Goal: Information Seeking & Learning: Learn about a topic

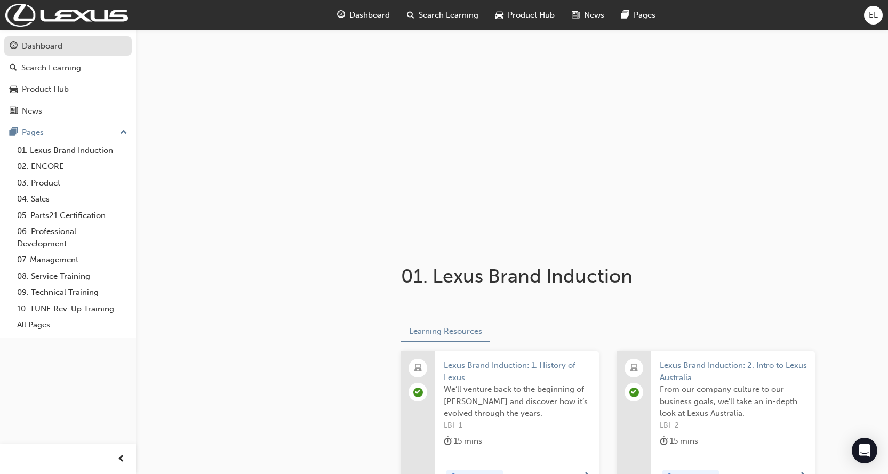
click at [50, 47] on div "Dashboard" at bounding box center [42, 46] width 41 height 12
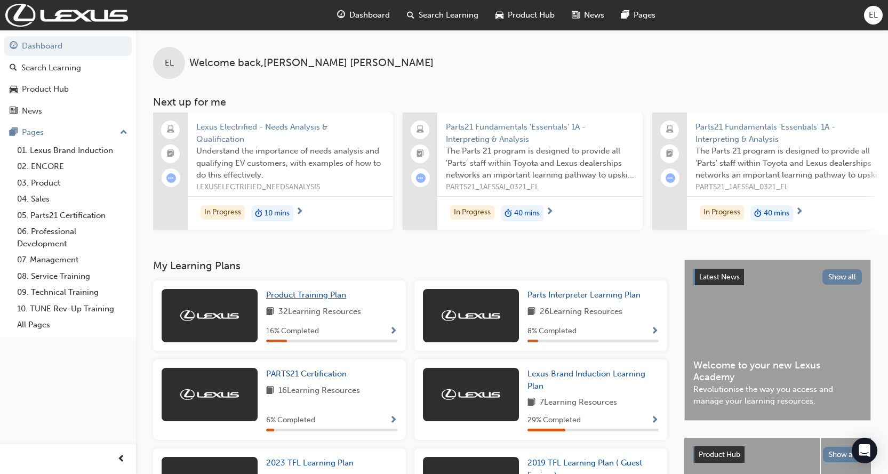
click at [308, 295] on span "Product Training Plan" at bounding box center [306, 295] width 80 height 10
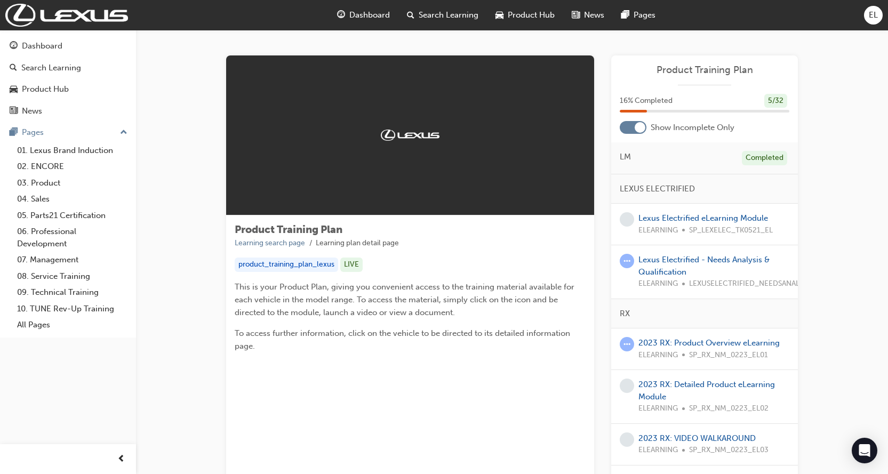
drag, startPoint x: 288, startPoint y: 299, endPoint x: 513, endPoint y: 275, distance: 225.7
click at [513, 275] on div "Product Training Plan Learning search page Learning plan detail page product_tr…" at bounding box center [410, 292] width 368 height 154
click at [625, 128] on div at bounding box center [632, 127] width 27 height 13
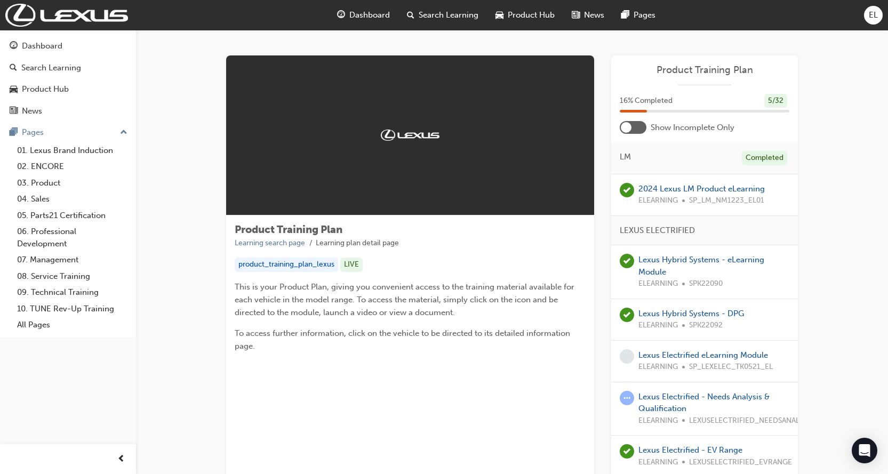
click at [626, 131] on div at bounding box center [625, 127] width 11 height 11
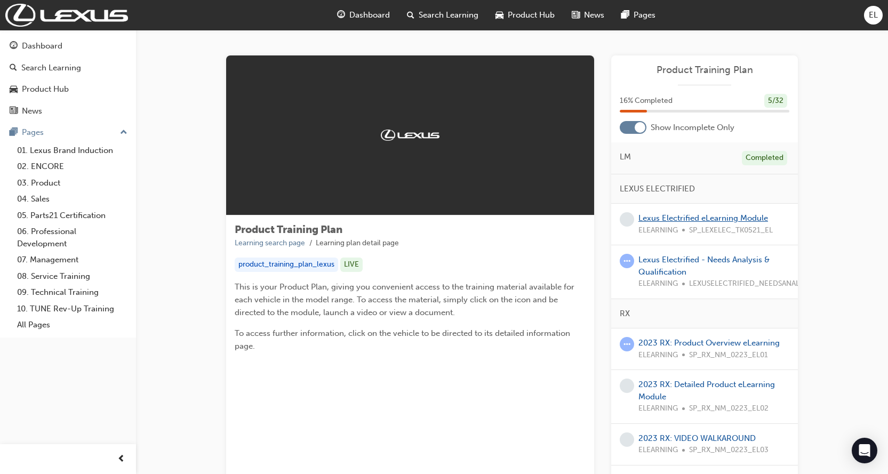
click at [714, 221] on link "Lexus Electrified eLearning Module" at bounding box center [703, 218] width 130 height 10
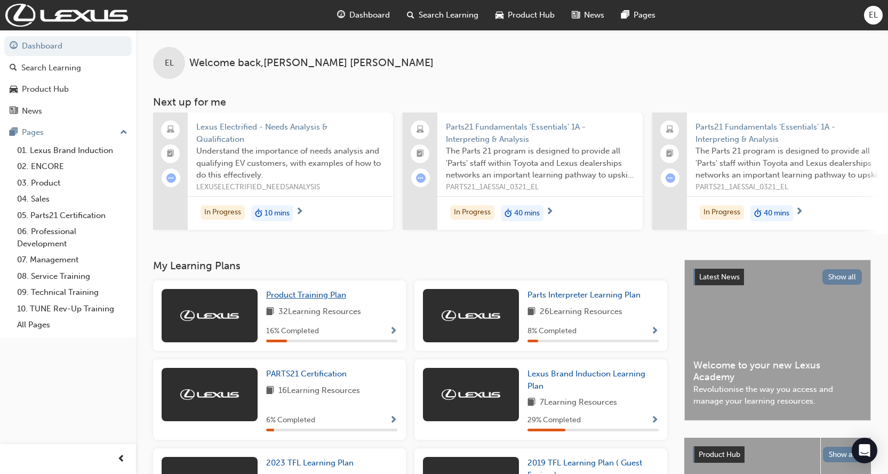
click at [308, 297] on span "Product Training Plan" at bounding box center [306, 295] width 80 height 10
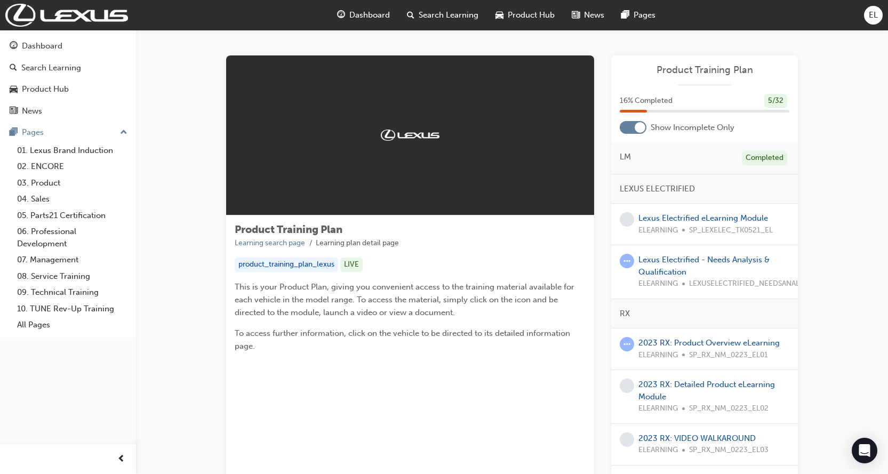
click at [629, 133] on div at bounding box center [632, 127] width 27 height 13
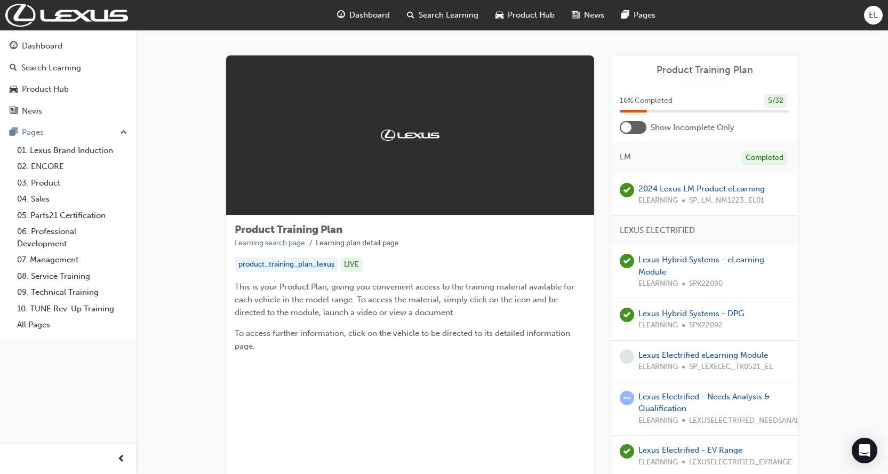
click at [629, 133] on div at bounding box center [632, 127] width 27 height 13
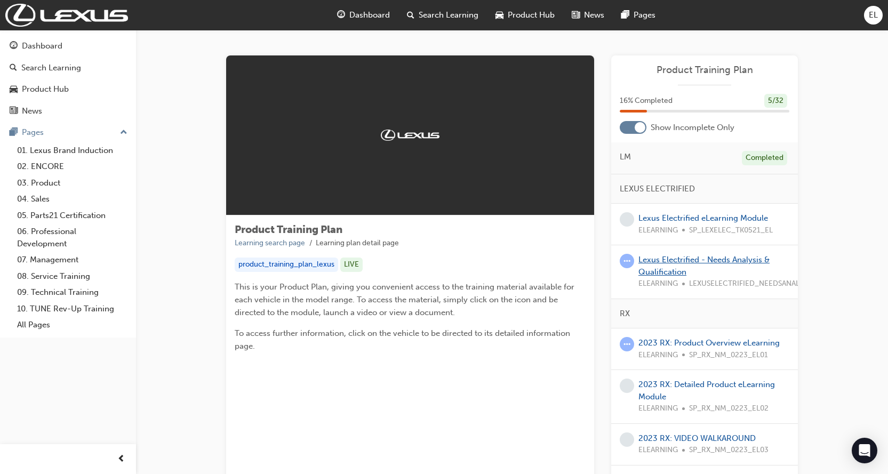
click at [658, 262] on link "Lexus Electrified - Needs Analysis & Qualification" at bounding box center [703, 266] width 131 height 22
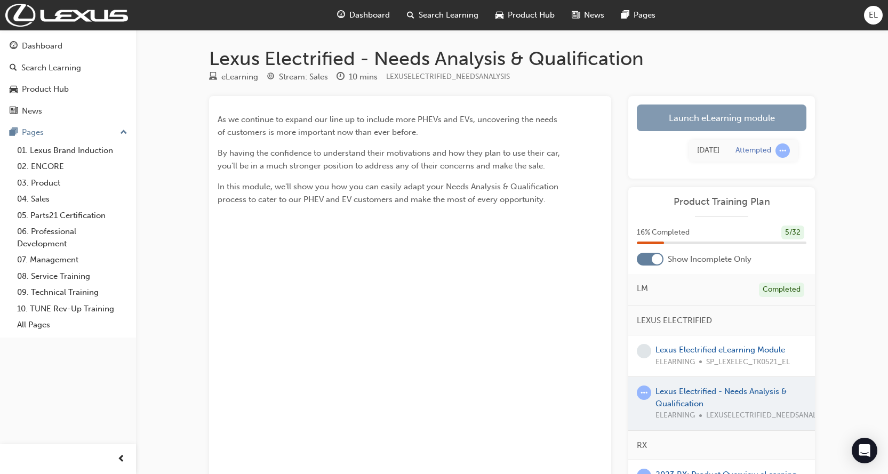
click at [725, 120] on link "Launch eLearning module" at bounding box center [721, 117] width 170 height 27
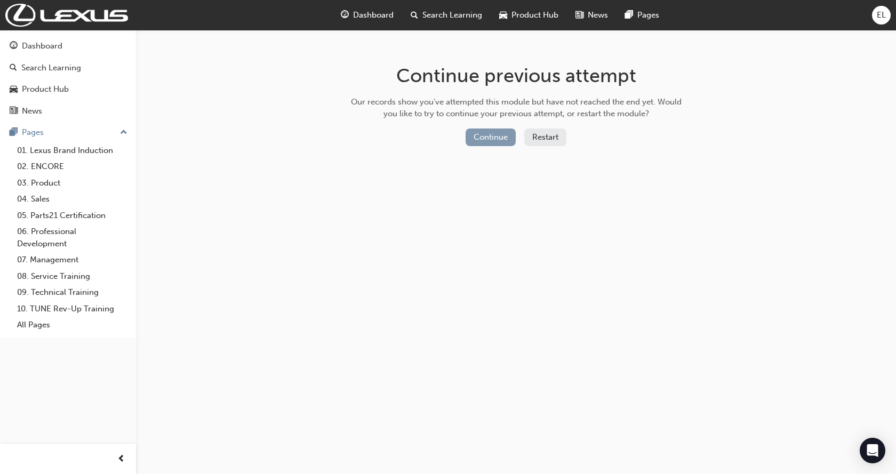
click at [487, 137] on button "Continue" at bounding box center [490, 137] width 50 height 18
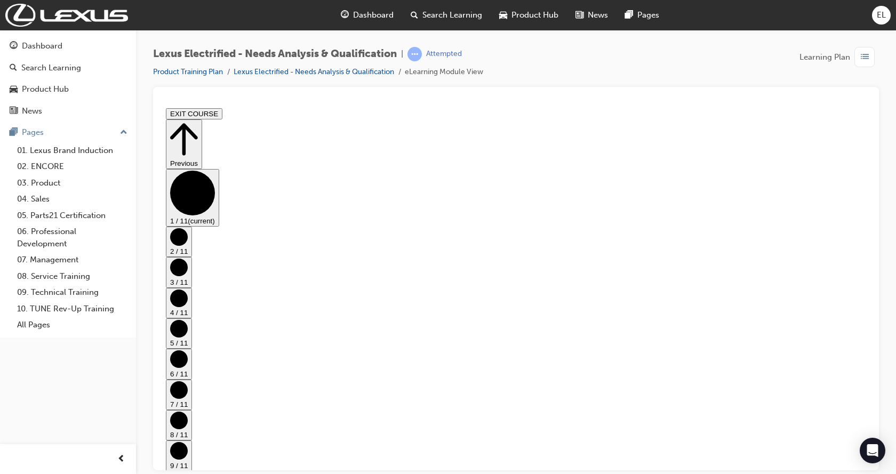
click at [188, 235] on circle "Step controls" at bounding box center [179, 237] width 18 height 18
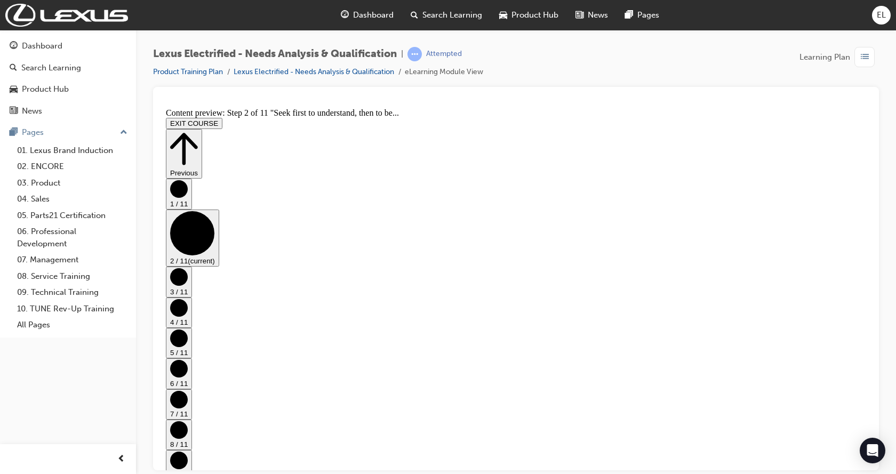
click at [188, 268] on circle "Step controls" at bounding box center [179, 277] width 18 height 18
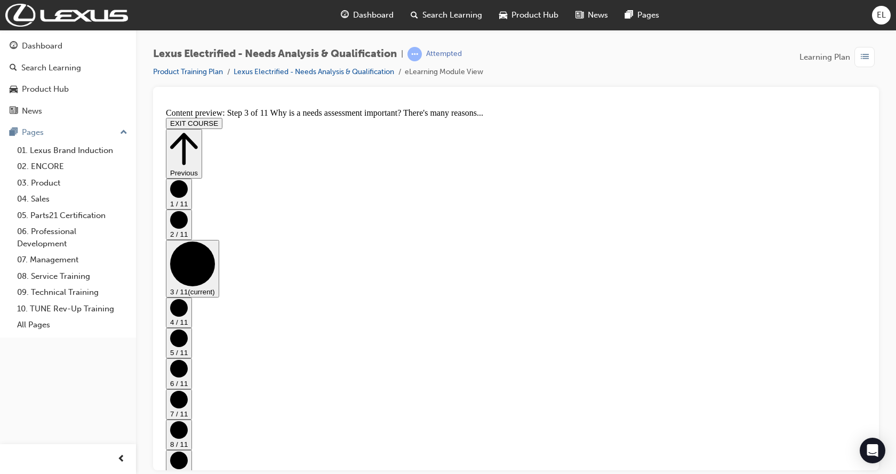
click at [188, 299] on circle "Step controls" at bounding box center [179, 308] width 18 height 18
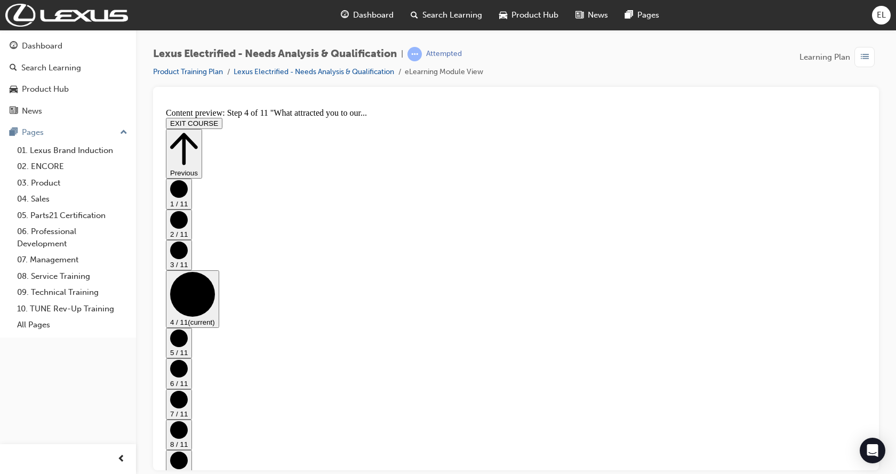
click at [188, 329] on circle "Step controls" at bounding box center [179, 338] width 18 height 18
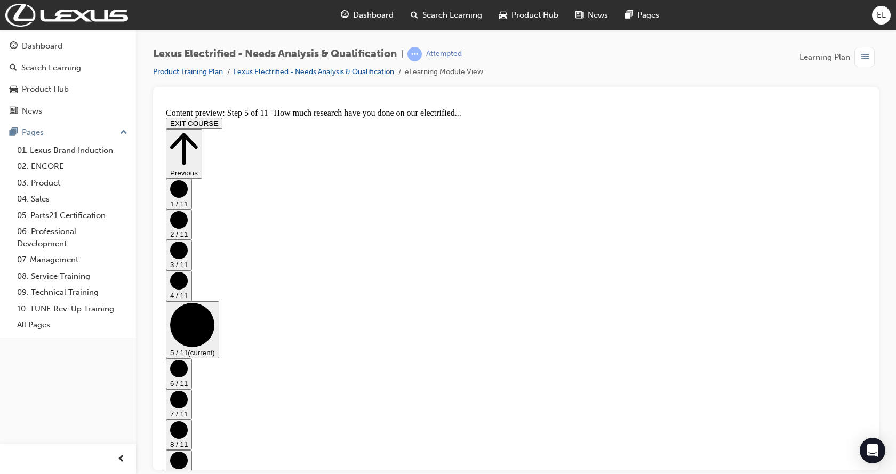
click at [188, 359] on circle "Step controls" at bounding box center [179, 368] width 18 height 18
click at [192, 389] on button "7 / 11" at bounding box center [179, 404] width 26 height 30
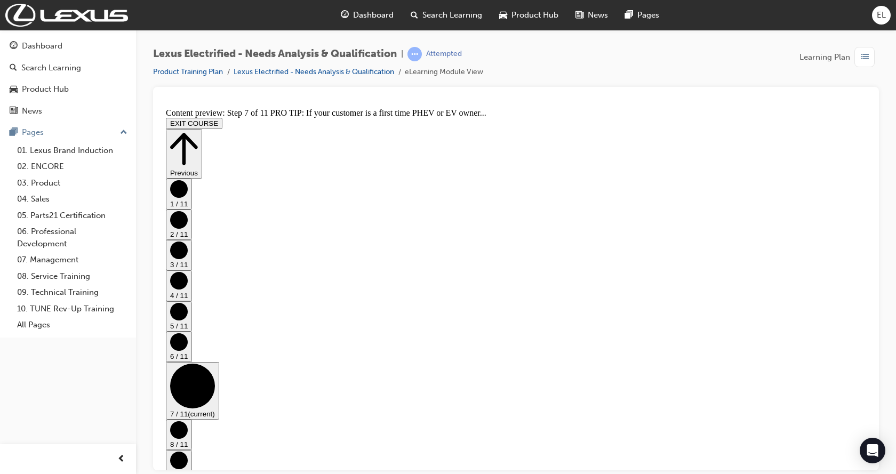
click at [188, 421] on circle "Step controls" at bounding box center [179, 430] width 18 height 18
click at [188, 451] on circle "Step controls" at bounding box center [179, 460] width 18 height 18
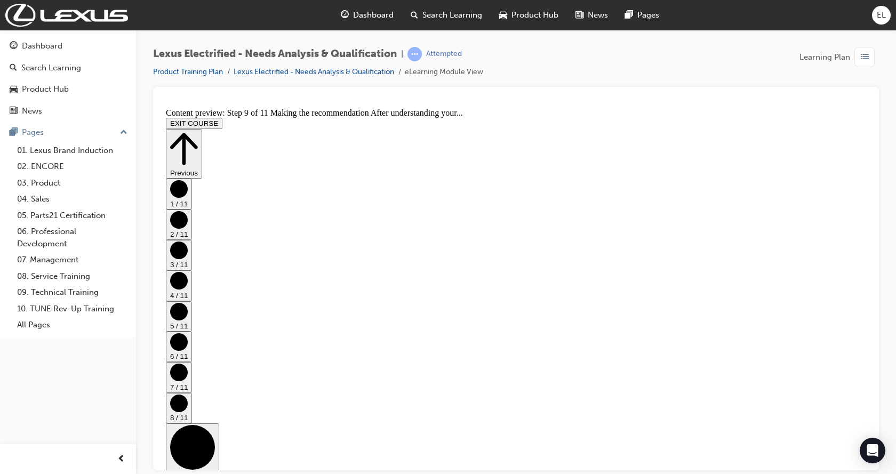
click at [188, 394] on circle "Step controls" at bounding box center [179, 403] width 18 height 18
click at [188, 451] on circle "Step controls" at bounding box center [179, 460] width 18 height 18
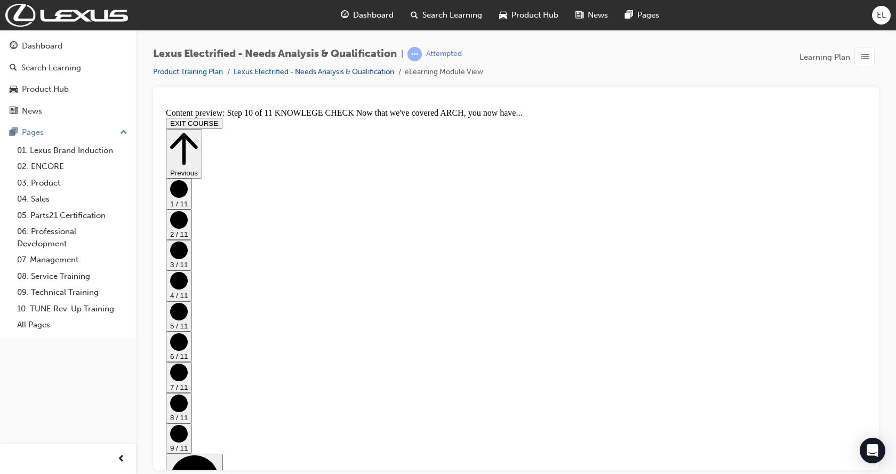
scroll to position [156, 0]
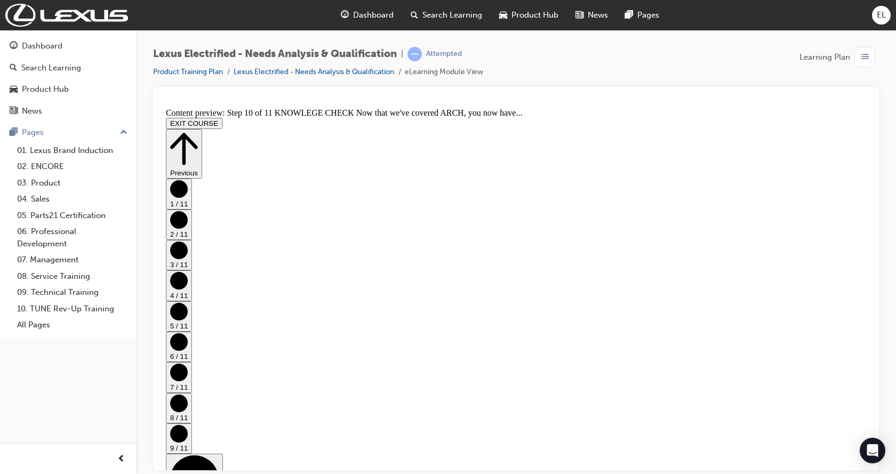
click at [219, 455] on circle "Step controls" at bounding box center [194, 479] width 49 height 49
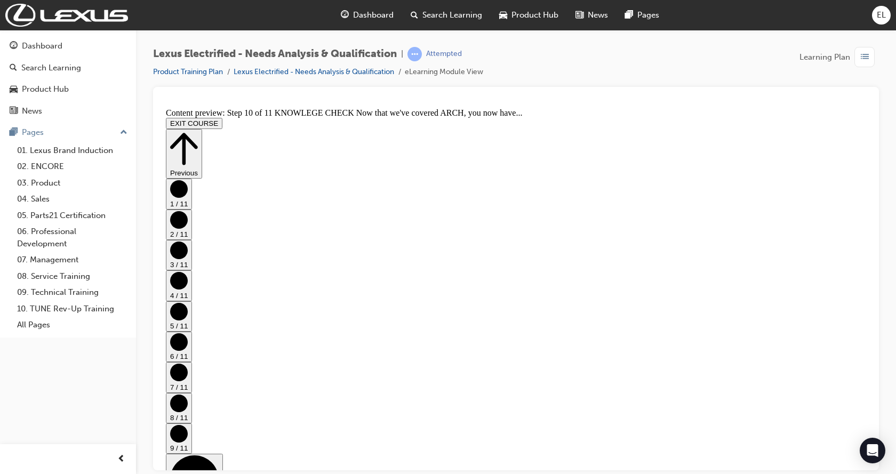
click at [219, 455] on circle "Step controls" at bounding box center [194, 479] width 49 height 49
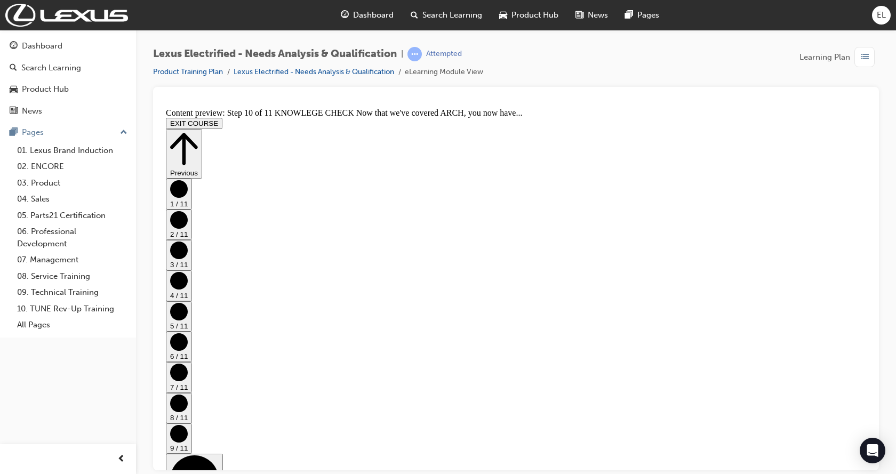
scroll to position [156, 0]
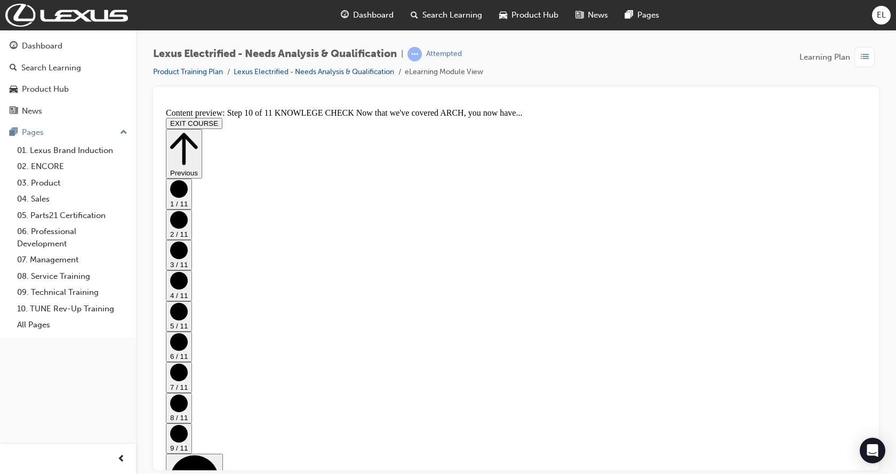
click at [188, 424] on circle "Step controls" at bounding box center [179, 433] width 18 height 18
click at [188, 394] on circle "Step controls" at bounding box center [179, 403] width 18 height 18
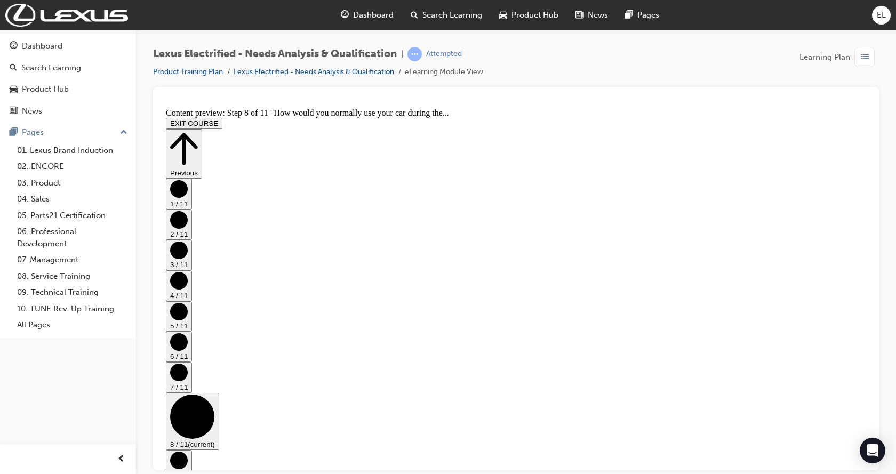
click at [188, 363] on circle "Step controls" at bounding box center [179, 372] width 18 height 18
click at [188, 333] on circle "Step controls" at bounding box center [179, 342] width 18 height 18
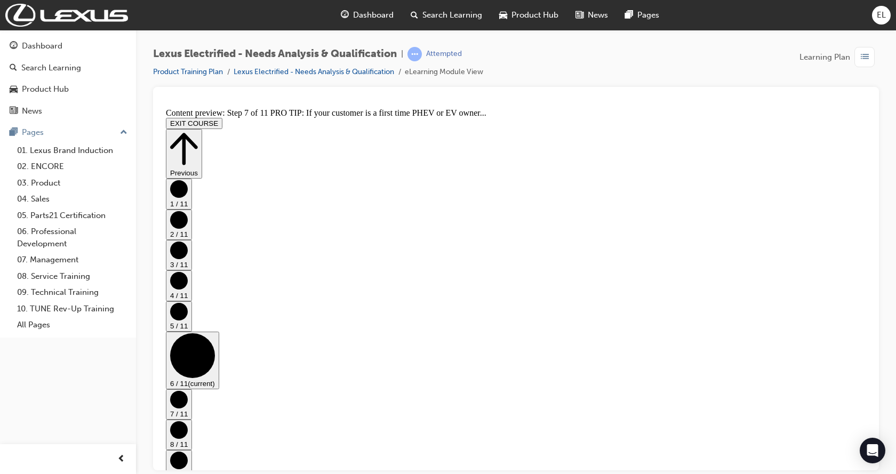
click at [188, 302] on circle "Step controls" at bounding box center [179, 311] width 18 height 18
click at [215, 333] on icon "Step controls" at bounding box center [192, 355] width 45 height 45
click at [192, 301] on button "5 / 11" at bounding box center [179, 316] width 26 height 30
click at [188, 271] on circle "Step controls" at bounding box center [179, 280] width 18 height 18
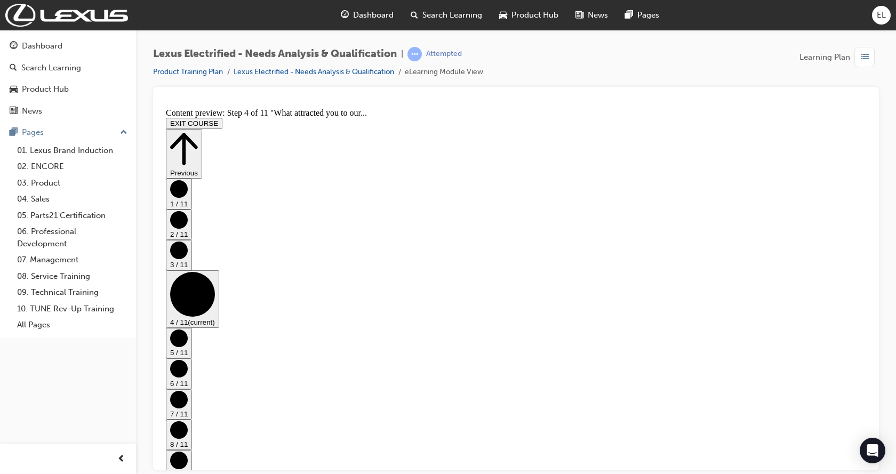
click at [188, 246] on circle "Step controls" at bounding box center [179, 250] width 18 height 18
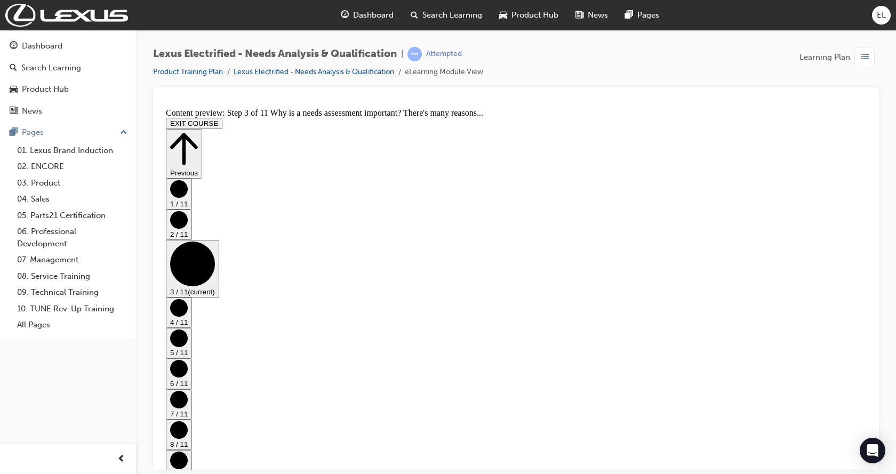
click at [192, 239] on button "2 / 11" at bounding box center [179, 224] width 26 height 30
click at [188, 197] on circle "Step controls" at bounding box center [179, 189] width 18 height 18
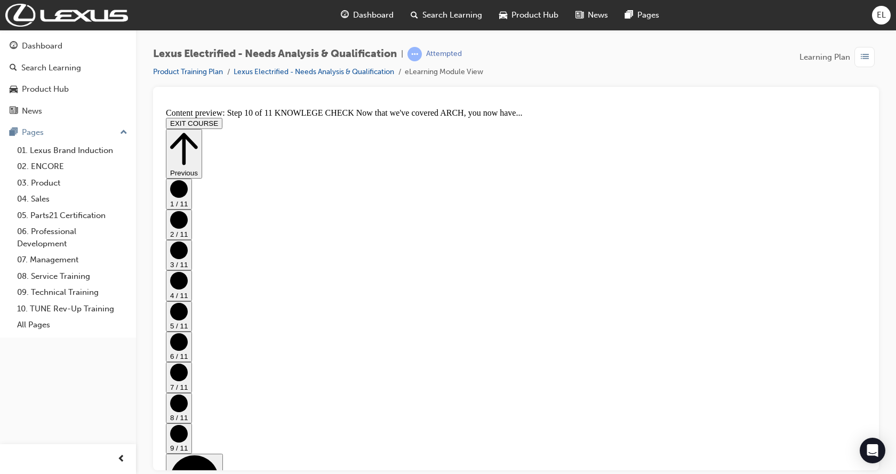
scroll to position [174, 0]
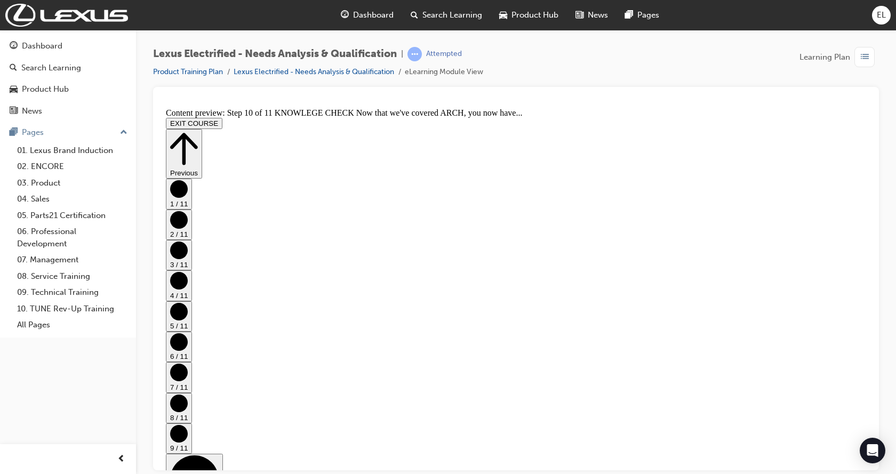
drag, startPoint x: 542, startPoint y: 211, endPoint x: 777, endPoint y: 365, distance: 281.5
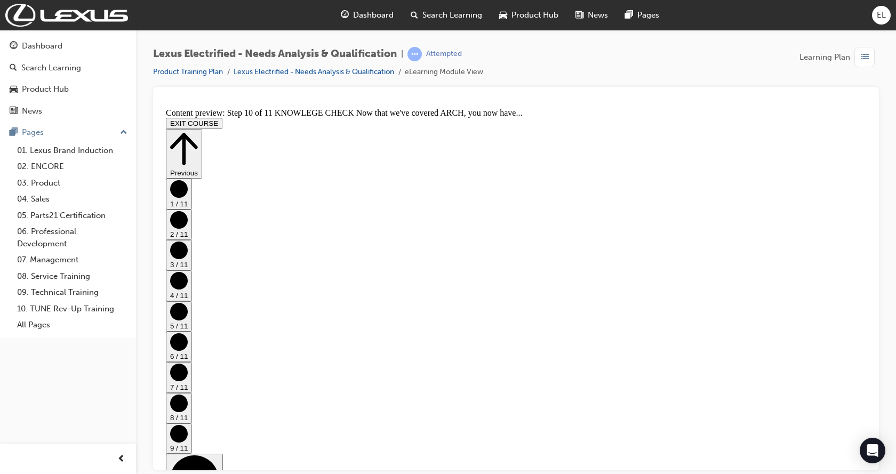
click at [219, 455] on circle "Step controls" at bounding box center [194, 479] width 49 height 49
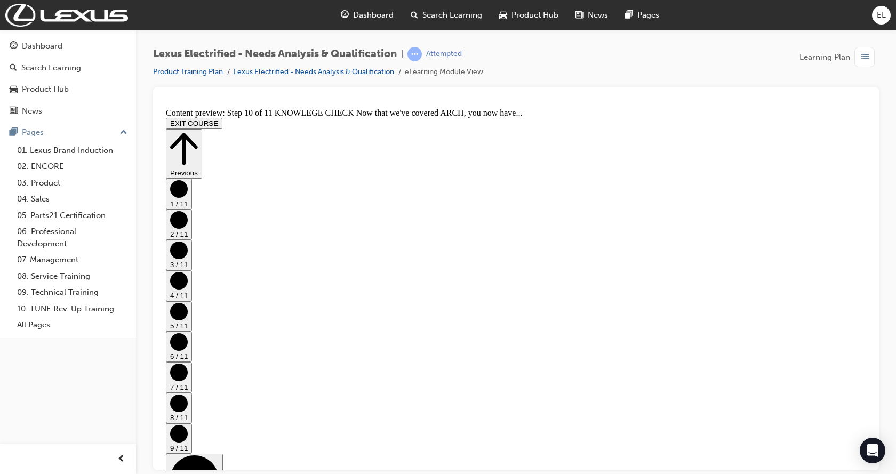
click at [219, 455] on circle "Step controls" at bounding box center [194, 479] width 49 height 49
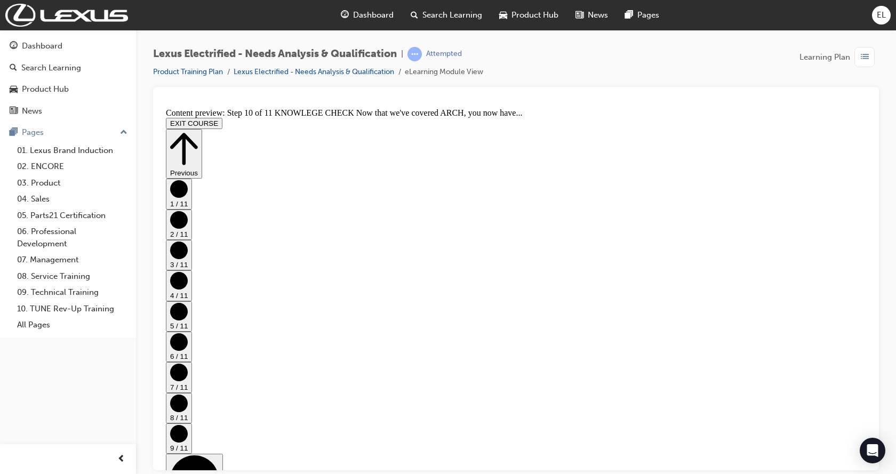
scroll to position [107, 0]
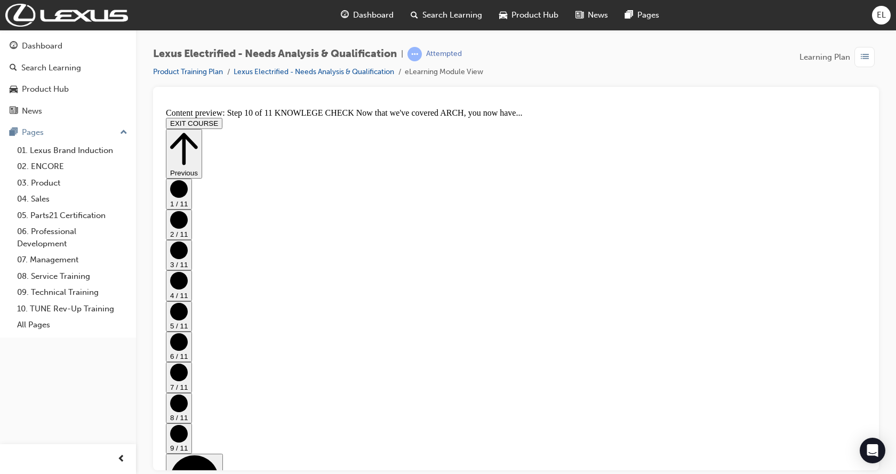
click at [188, 424] on circle "Step controls" at bounding box center [179, 433] width 18 height 18
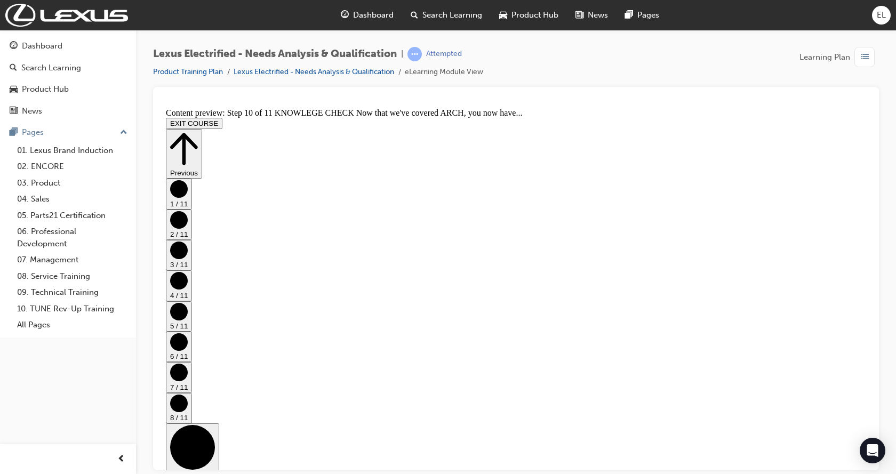
scroll to position [0, 0]
click at [198, 130] on icon "Step controls" at bounding box center [184, 148] width 28 height 37
click at [222, 117] on button "EXIT COURSE" at bounding box center [194, 122] width 57 height 11
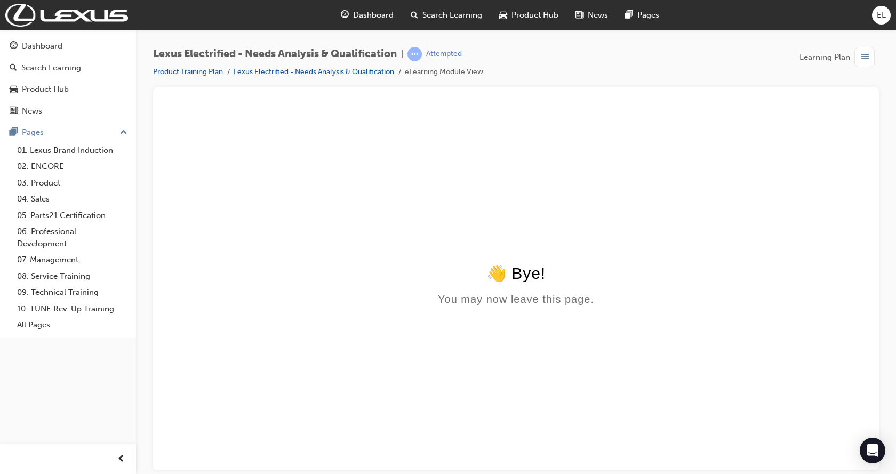
click at [592, 166] on html "👋 Bye! You may now leave this page." at bounding box center [516, 206] width 708 height 206
click at [59, 45] on div "Dashboard" at bounding box center [42, 46] width 41 height 12
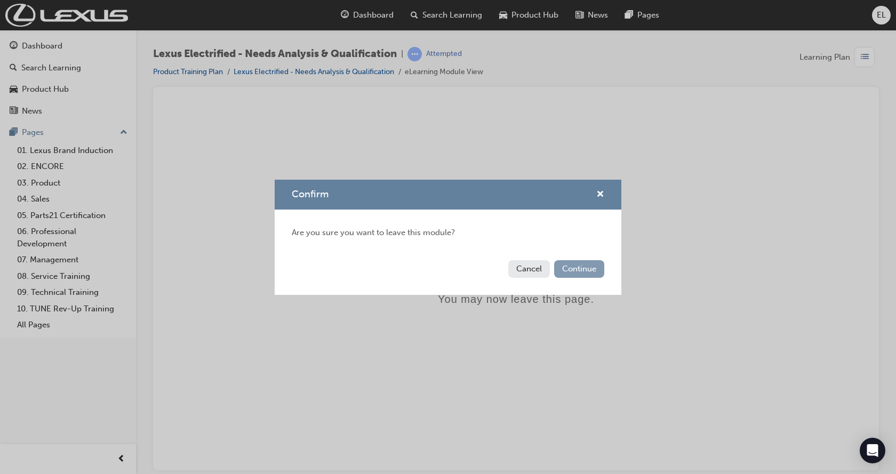
click at [574, 272] on button "Continue" at bounding box center [579, 269] width 50 height 18
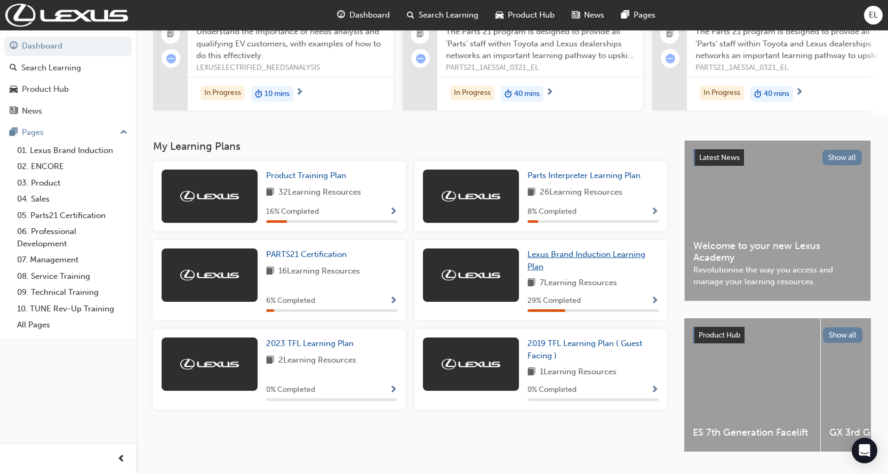
scroll to position [151, 0]
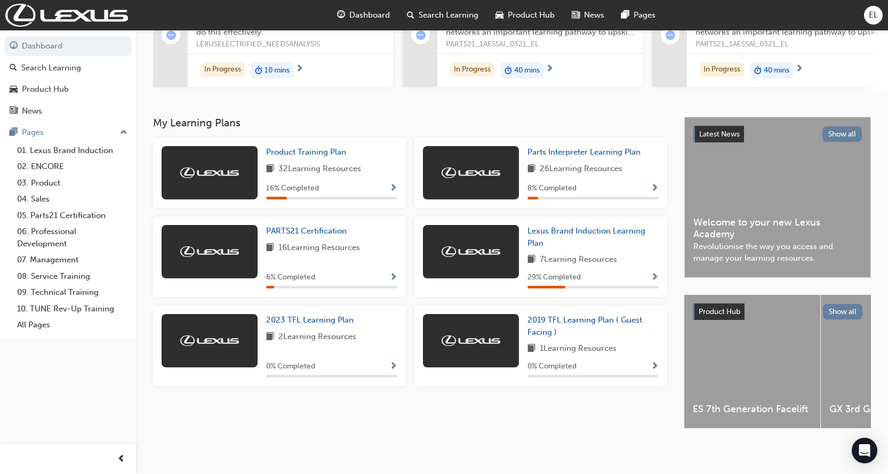
click at [221, 152] on div at bounding box center [210, 172] width 96 height 53
drag, startPoint x: 227, startPoint y: 190, endPoint x: 267, endPoint y: 168, distance: 45.6
click at [227, 191] on div at bounding box center [210, 172] width 96 height 53
click at [320, 148] on span "Product Training Plan" at bounding box center [306, 152] width 80 height 10
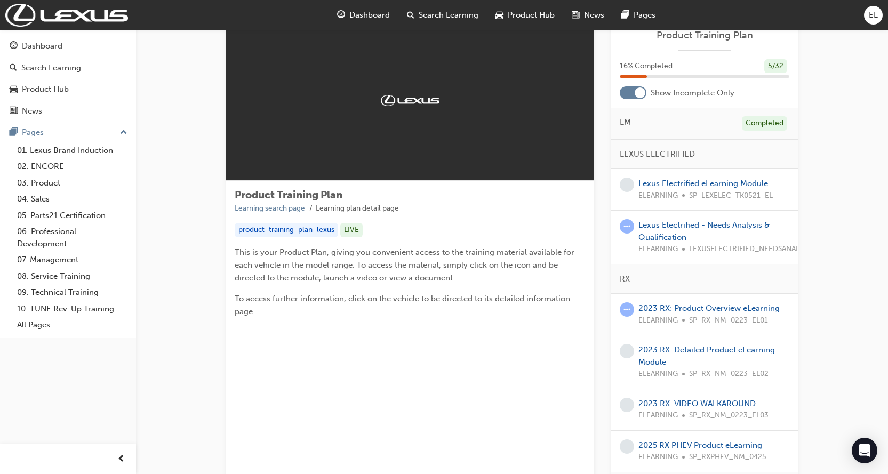
scroll to position [53, 0]
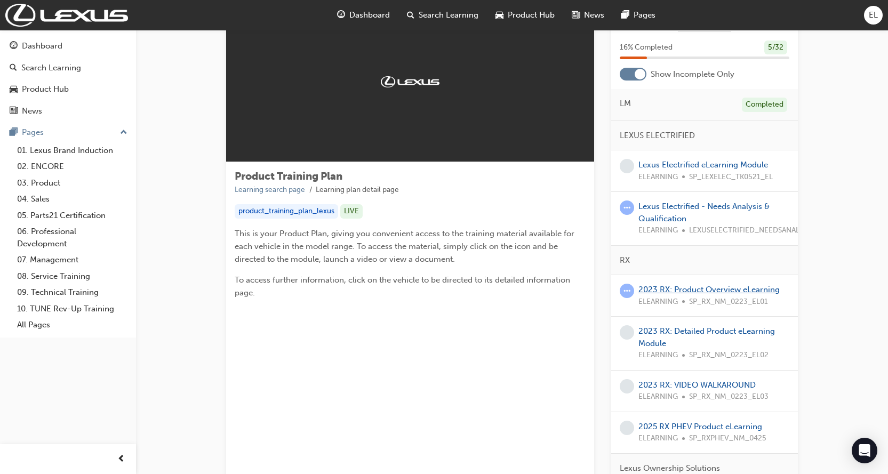
click at [746, 288] on link "2023 RX: Product Overview eLearning" at bounding box center [708, 290] width 141 height 10
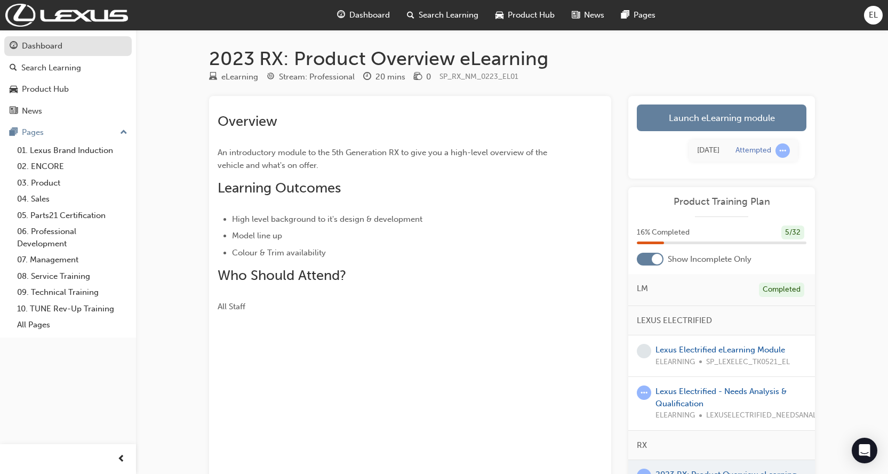
click at [58, 47] on div "Dashboard" at bounding box center [42, 46] width 41 height 12
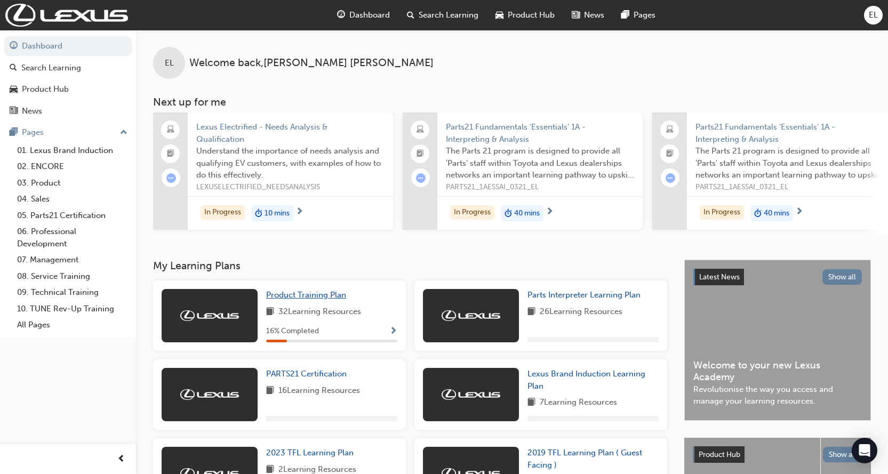
click at [276, 299] on span "Product Training Plan" at bounding box center [306, 295] width 80 height 10
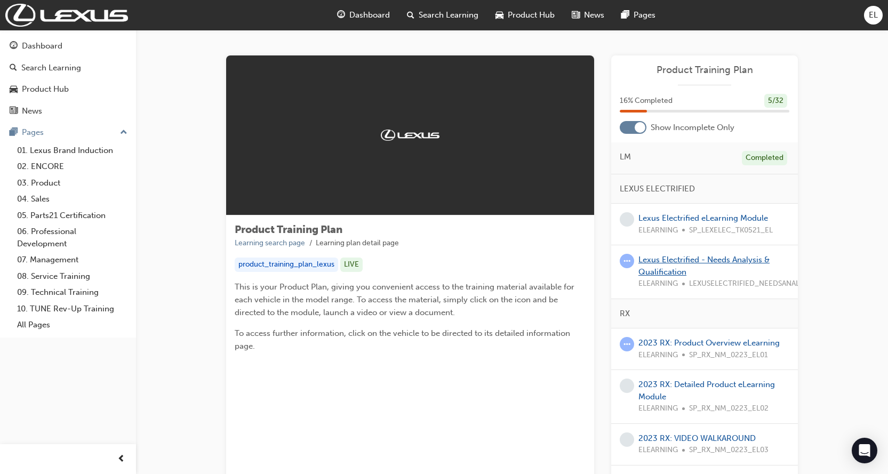
click at [652, 262] on link "Lexus Electrified - Needs Analysis & Qualification" at bounding box center [703, 266] width 131 height 22
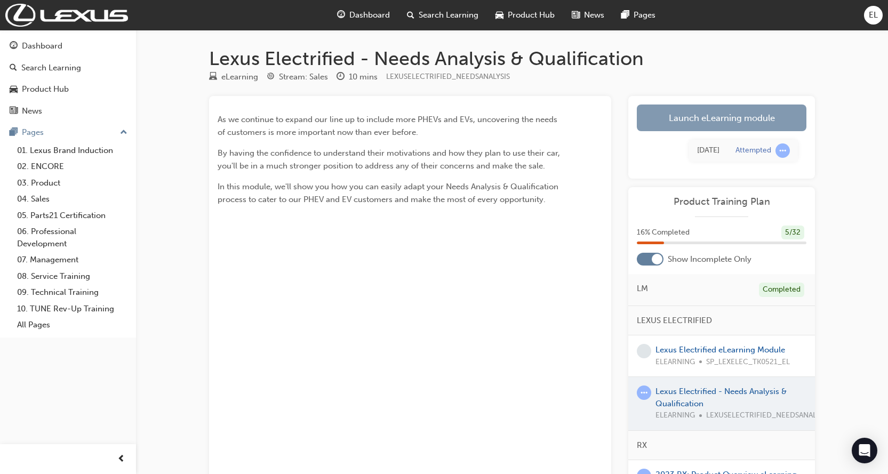
click at [692, 118] on link "Launch eLearning module" at bounding box center [721, 117] width 170 height 27
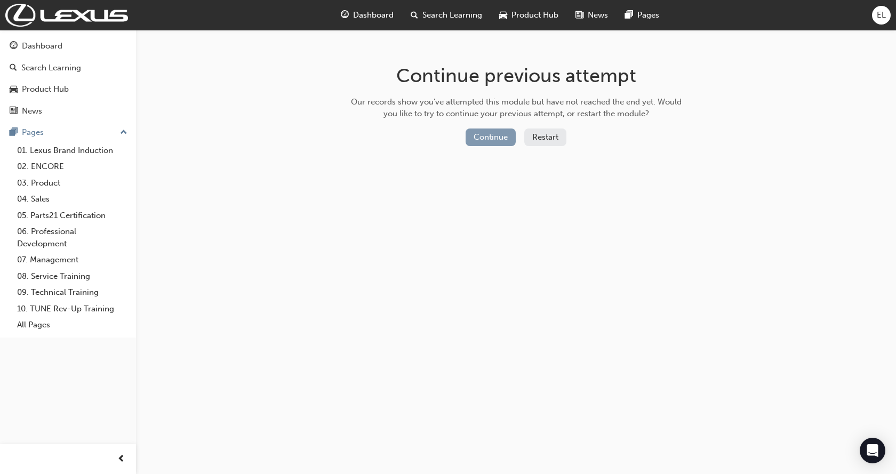
click at [501, 134] on button "Continue" at bounding box center [490, 137] width 50 height 18
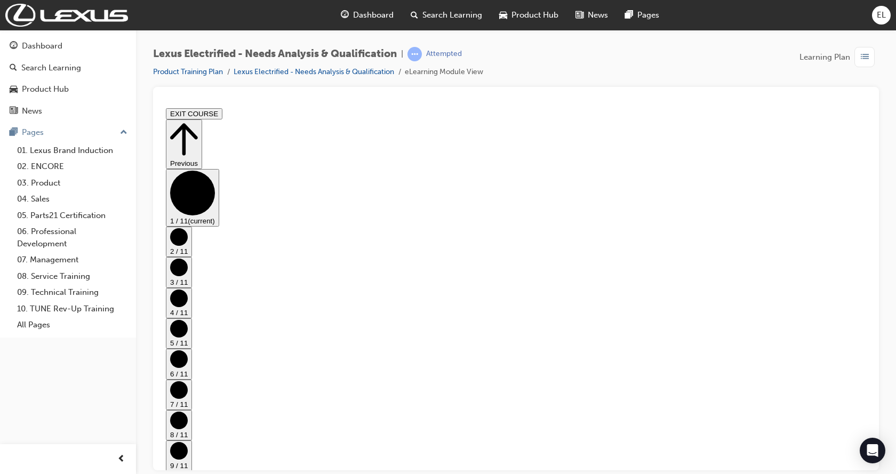
click at [188, 233] on circle "Step controls" at bounding box center [179, 237] width 18 height 18
click at [833, 255] on div "1 / 11 2 / 11 (current) 3 / 11 4 / 11 5 / 11 6 / 11 7 / 11 8 / 11 9 / 11 10 / 1…" at bounding box center [516, 410] width 700 height 485
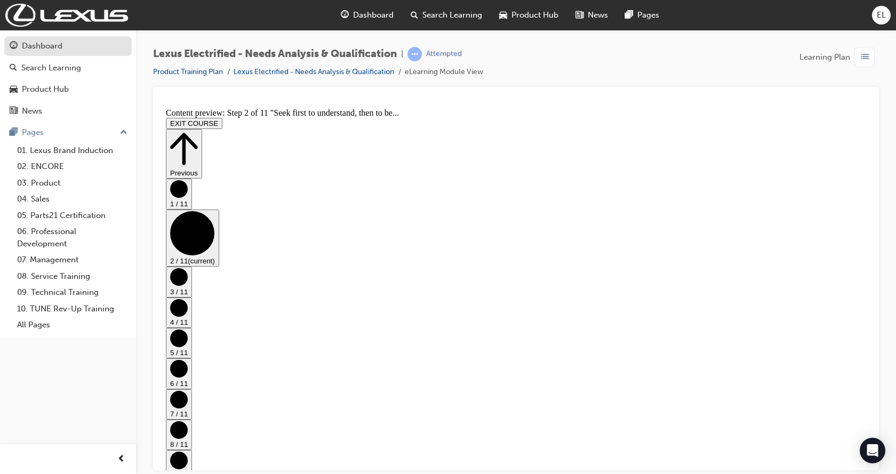
click at [21, 47] on div "Dashboard" at bounding box center [68, 45] width 117 height 13
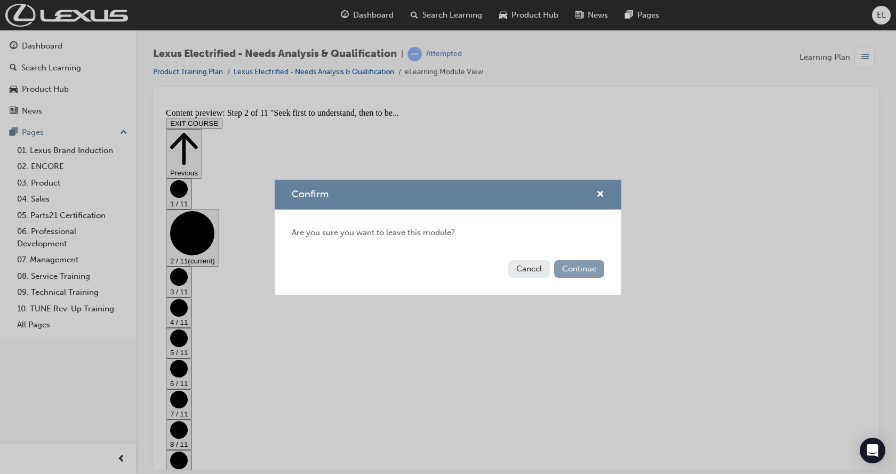
click at [581, 270] on button "Continue" at bounding box center [579, 269] width 50 height 18
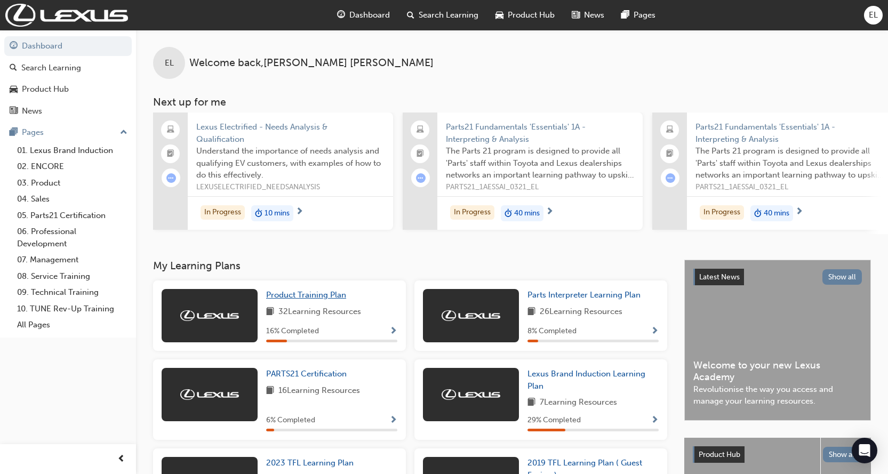
click at [292, 300] on span "Product Training Plan" at bounding box center [306, 295] width 80 height 10
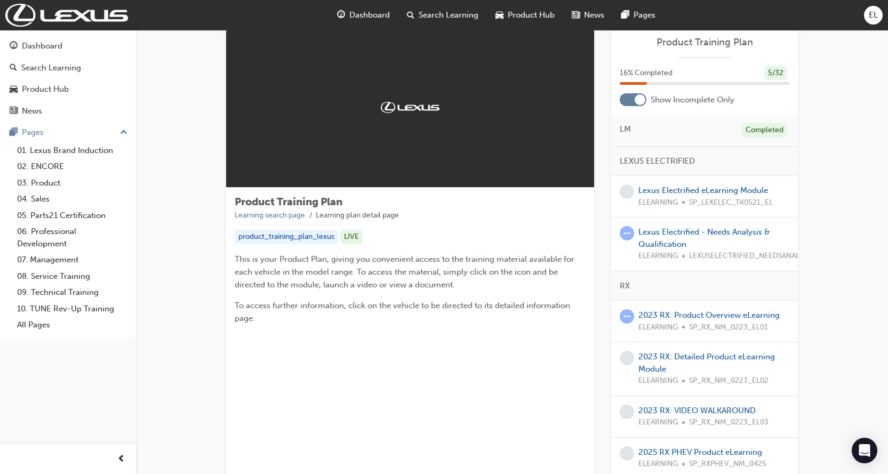
scroll to position [53, 0]
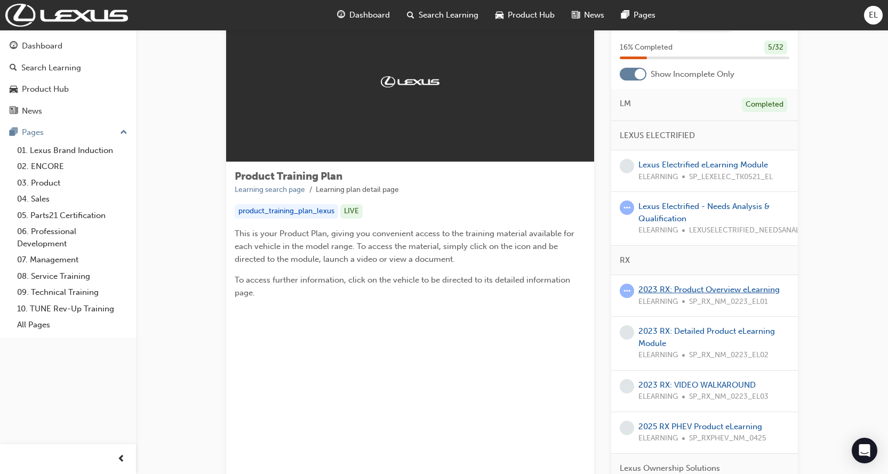
click at [656, 288] on link "2023 RX: Product Overview eLearning" at bounding box center [708, 290] width 141 height 10
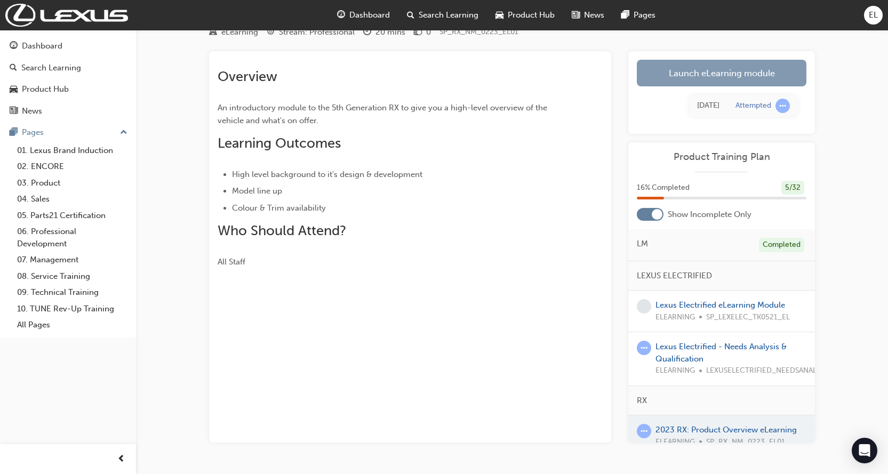
scroll to position [53, 0]
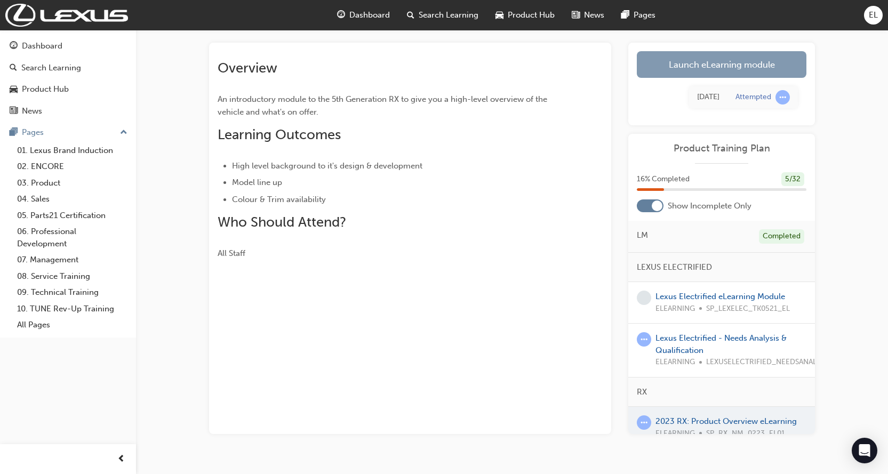
click at [723, 63] on link "Launch eLearning module" at bounding box center [721, 64] width 170 height 27
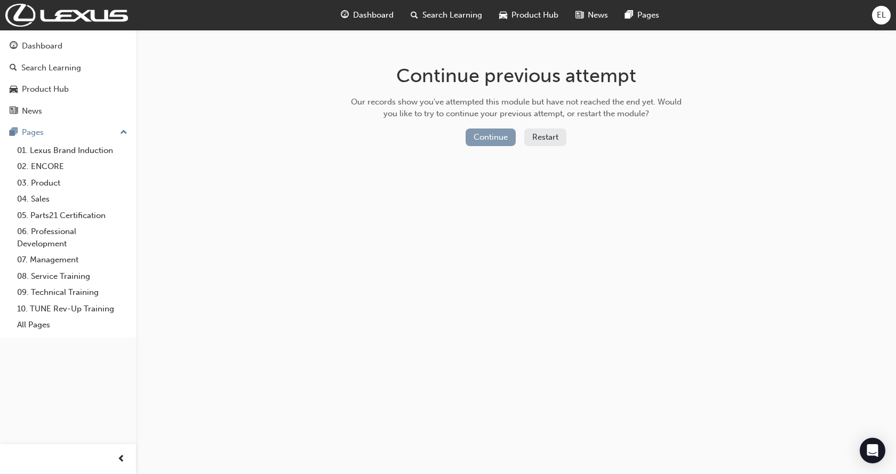
click at [488, 136] on button "Continue" at bounding box center [490, 137] width 50 height 18
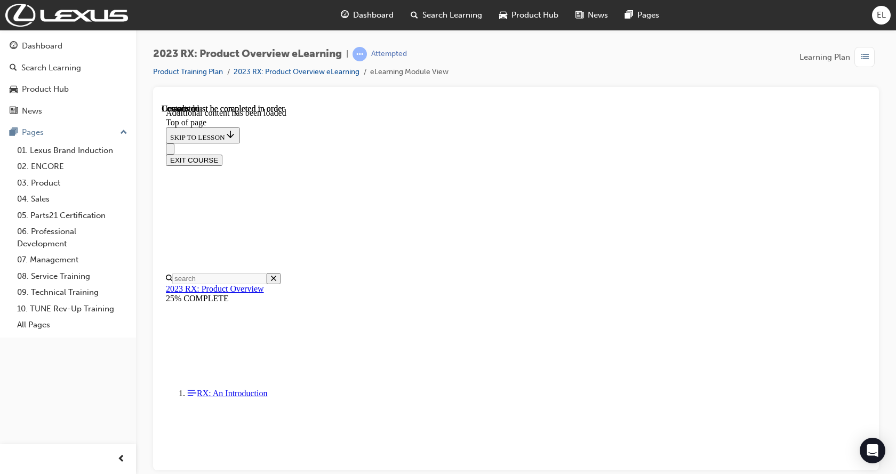
scroll to position [1467, 0]
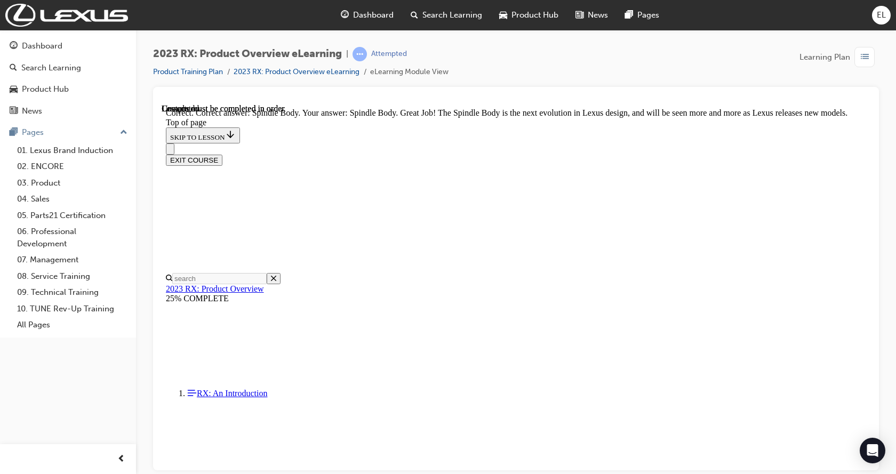
scroll to position [1710, 0]
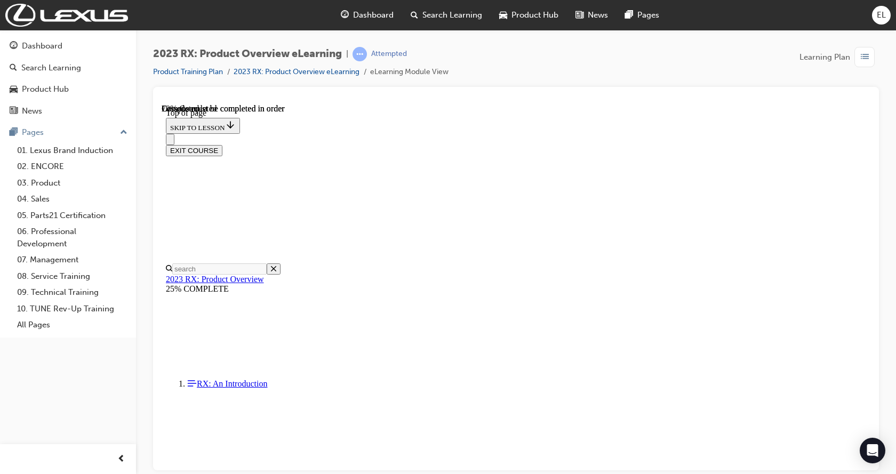
scroll to position [230, 0]
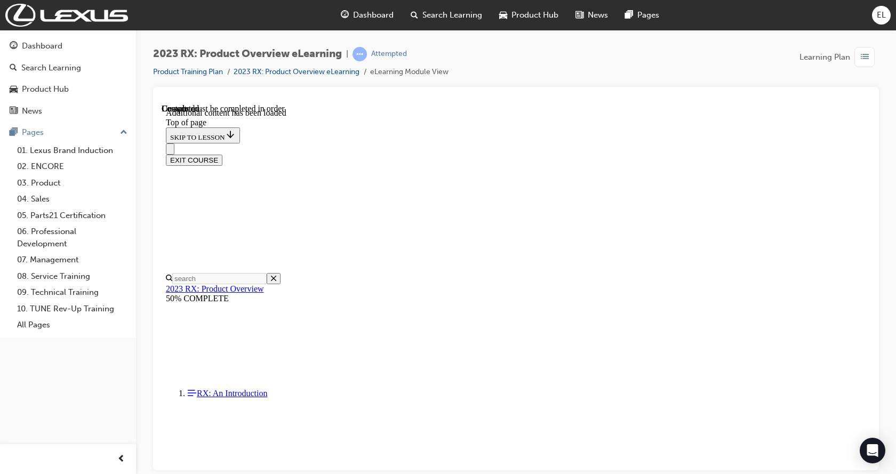
scroll to position [1854, 0]
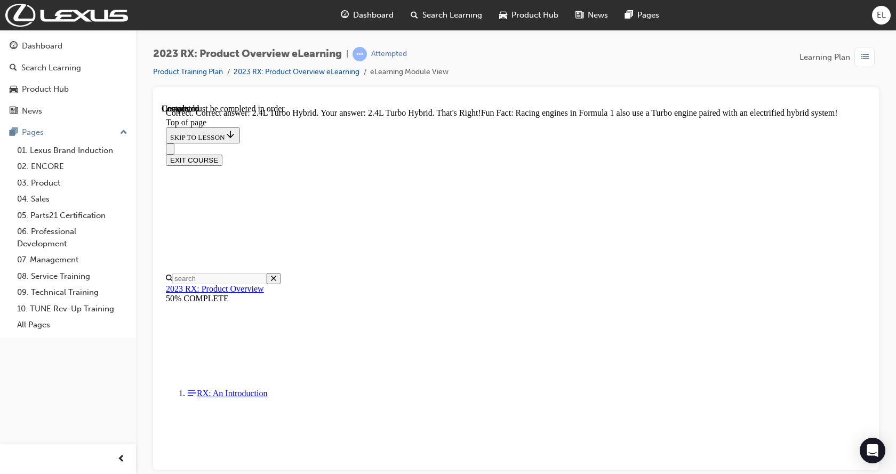
scroll to position [2043, 0]
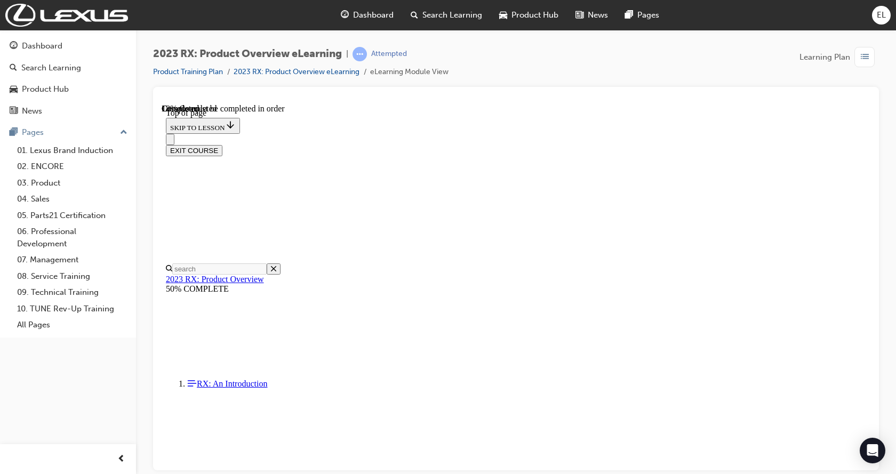
scroll to position [726, 0]
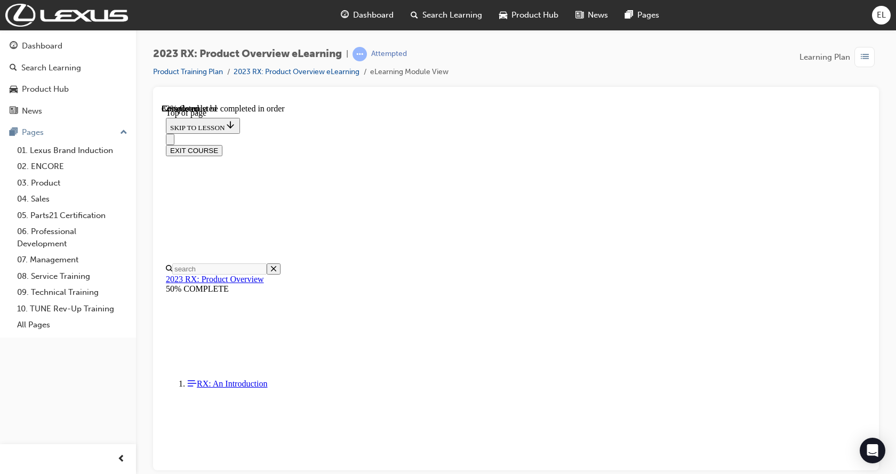
scroll to position [3711, 0]
drag, startPoint x: 596, startPoint y: 330, endPoint x: 535, endPoint y: 365, distance: 70.6
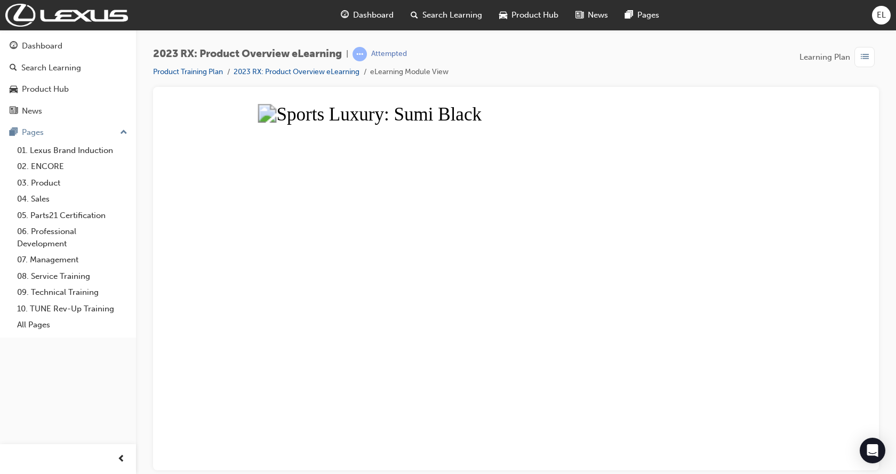
click at [557, 264] on button "Unzoom image" at bounding box center [516, 286] width 708 height 366
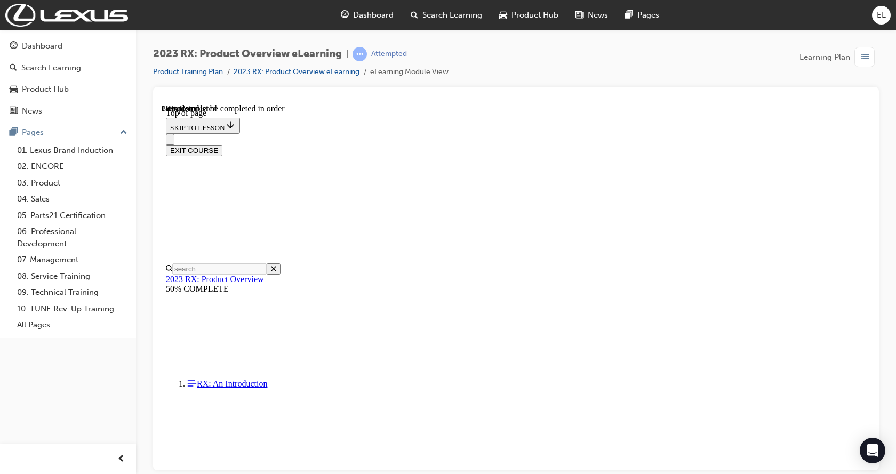
scroll to position [1419, 0]
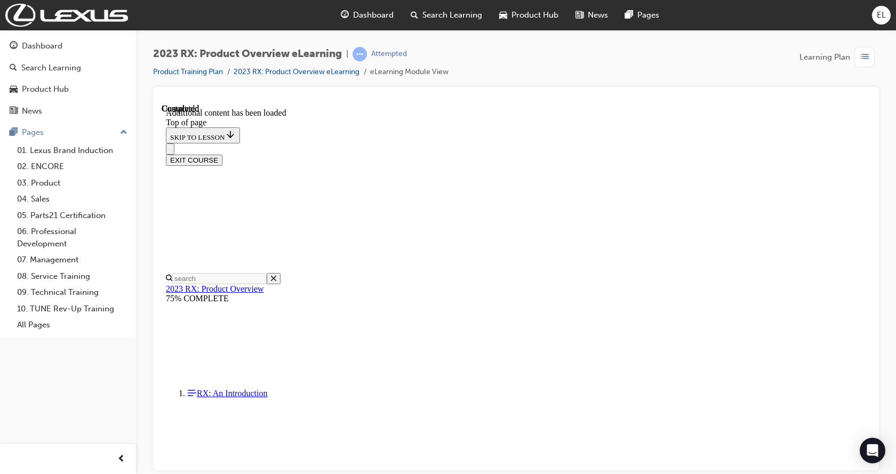
scroll to position [3981, 0]
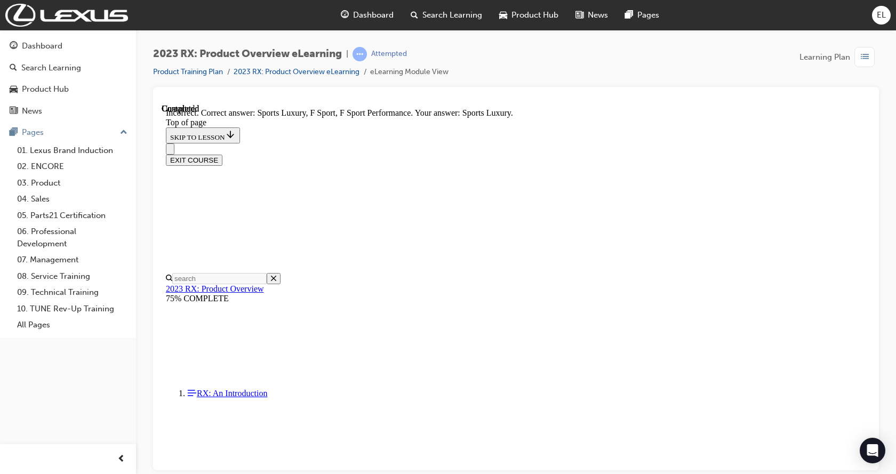
drag, startPoint x: 439, startPoint y: 245, endPoint x: 437, endPoint y: 271, distance: 26.3
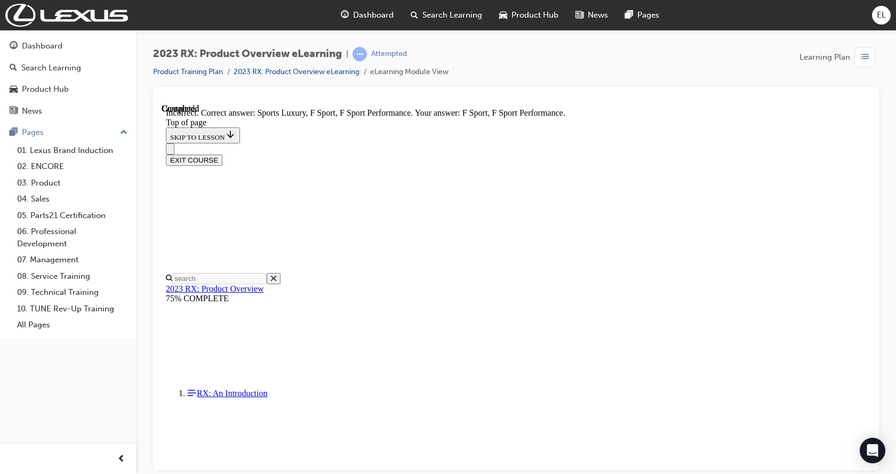
drag, startPoint x: 430, startPoint y: 236, endPoint x: 433, endPoint y: 241, distance: 6.4
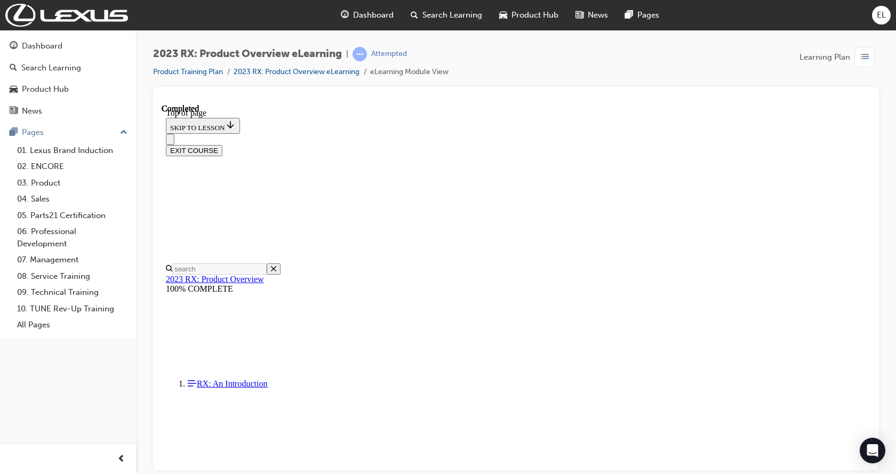
scroll to position [200, 0]
click at [222, 144] on button "EXIT COURSE" at bounding box center [194, 149] width 57 height 11
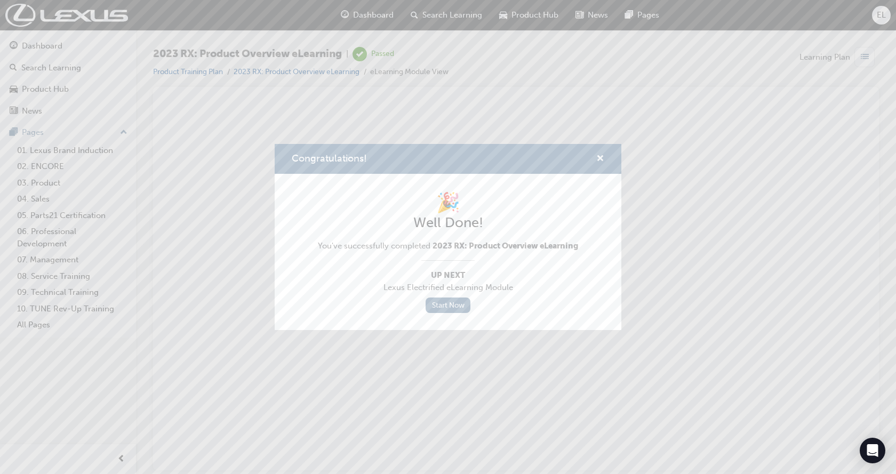
scroll to position [0, 0]
click at [451, 297] on link "Start Now" at bounding box center [447, 304] width 45 height 15
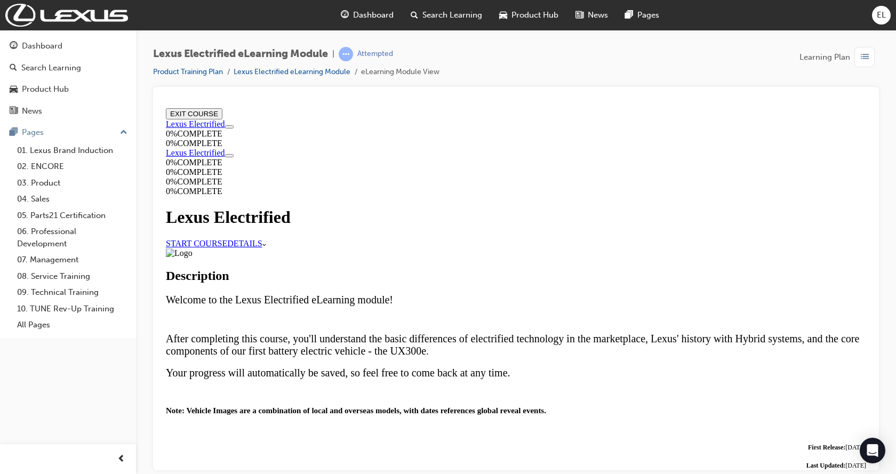
scroll to position [482, 0]
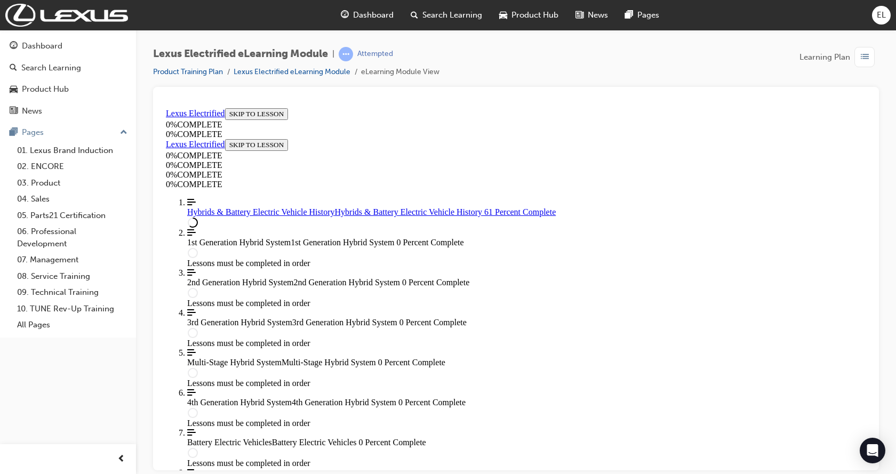
scroll to position [2199, 0]
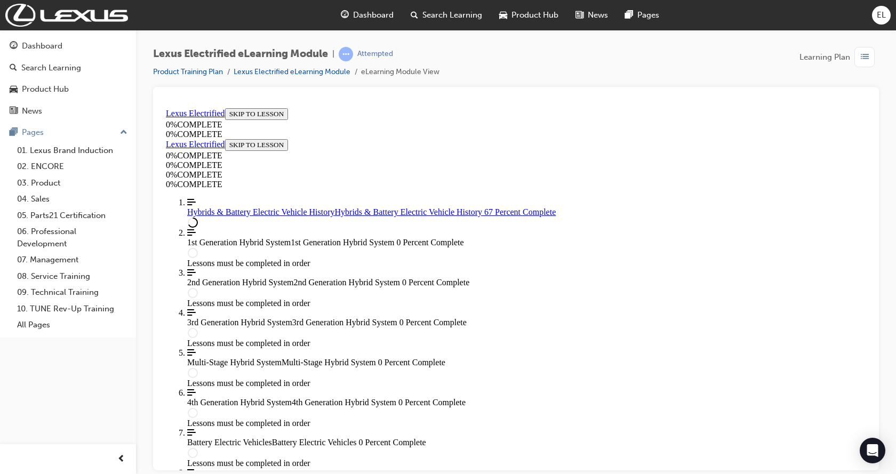
scroll to position [1759, 0]
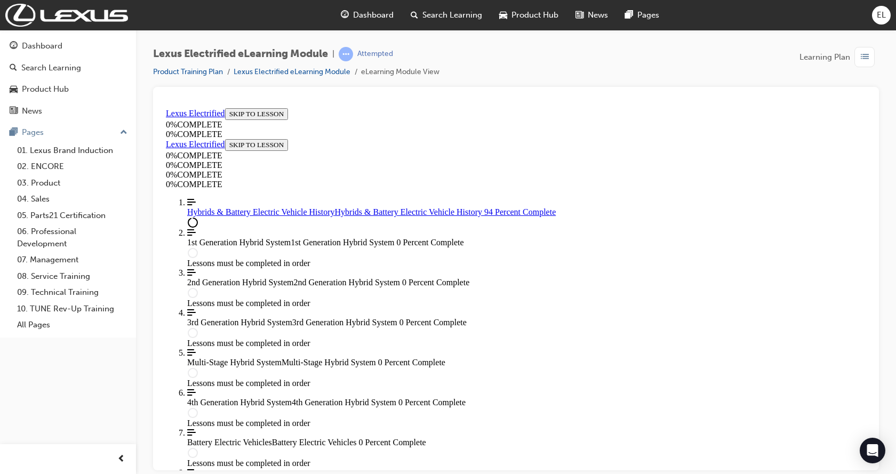
type input "braking"
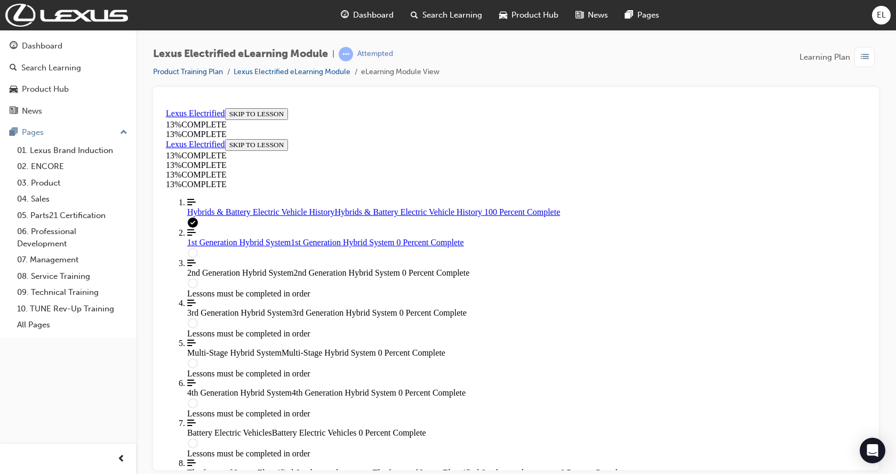
scroll to position [4449, 0]
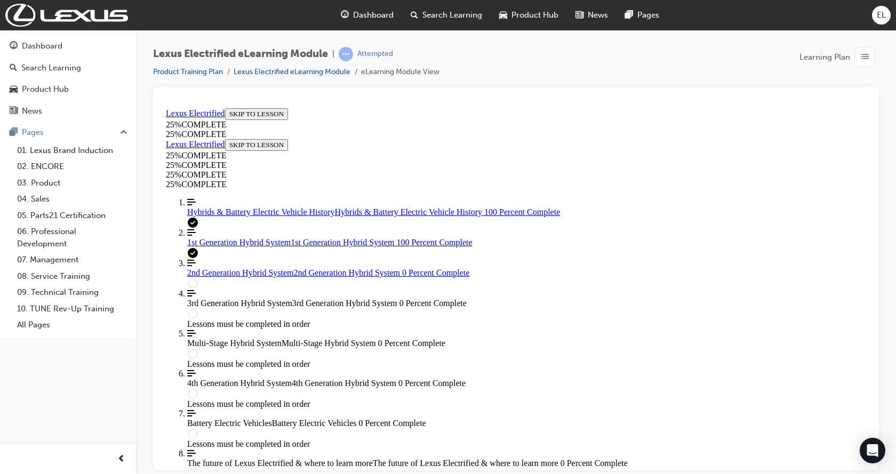
scroll to position [1015, 0]
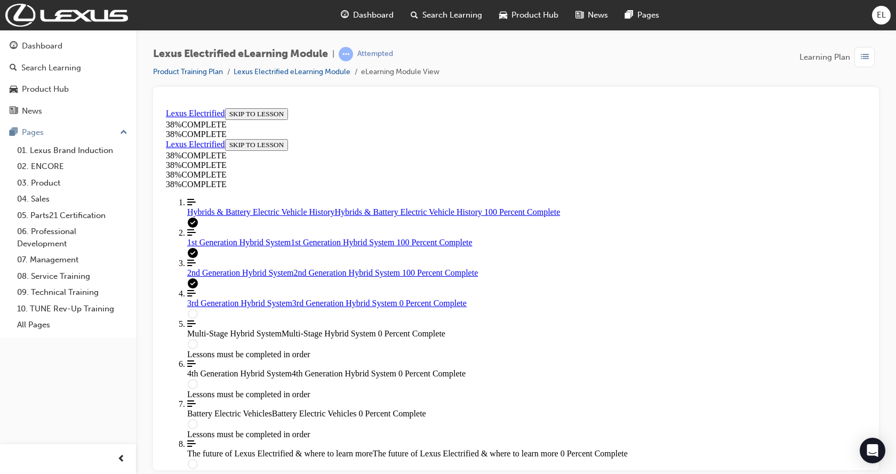
scroll to position [1175, 0]
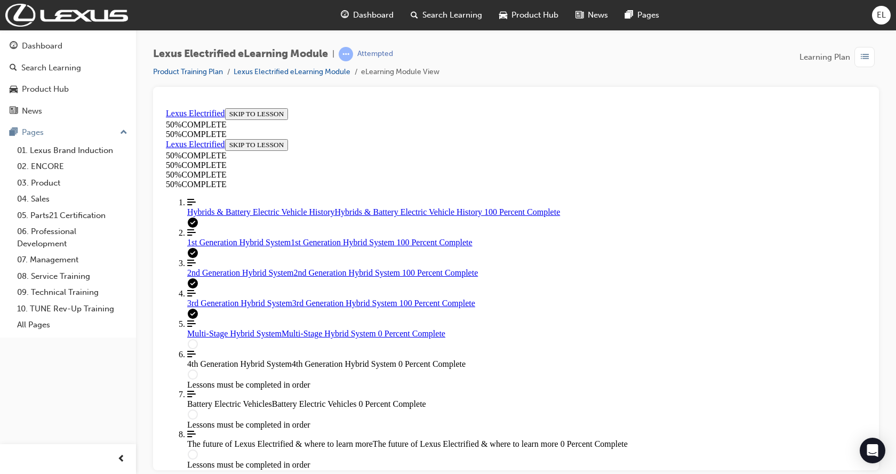
scroll to position [1499, 0]
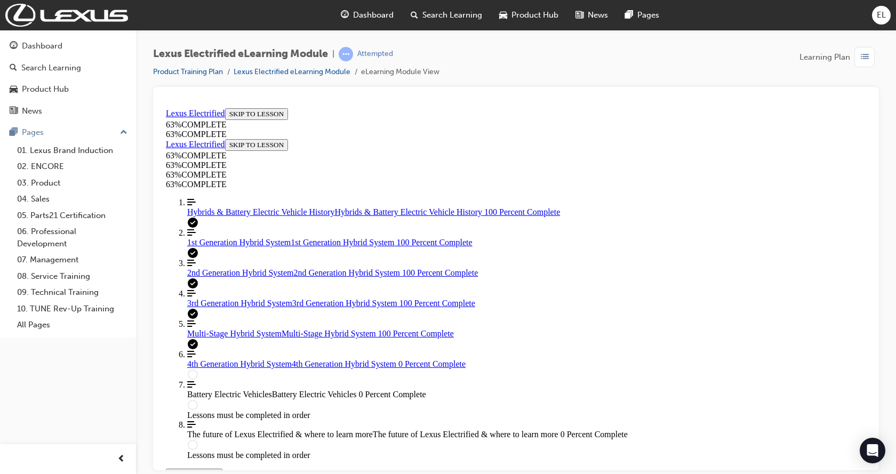
scroll to position [1025, 0]
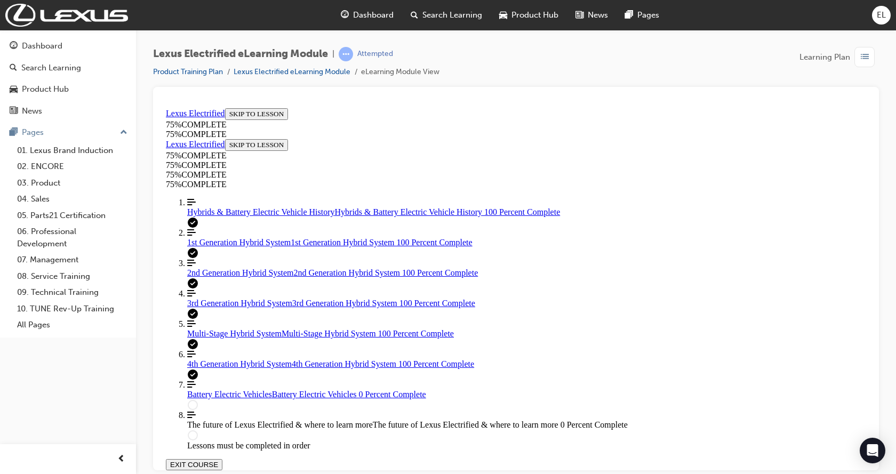
scroll to position [828, 0]
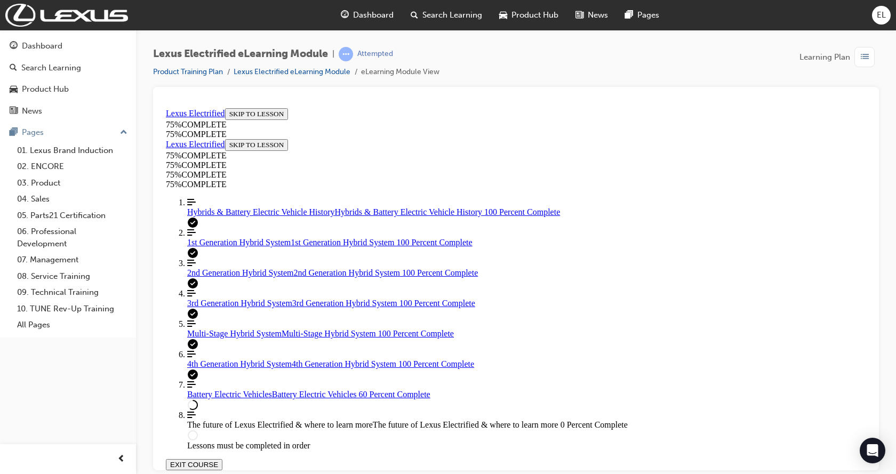
scroll to position [2926, 0]
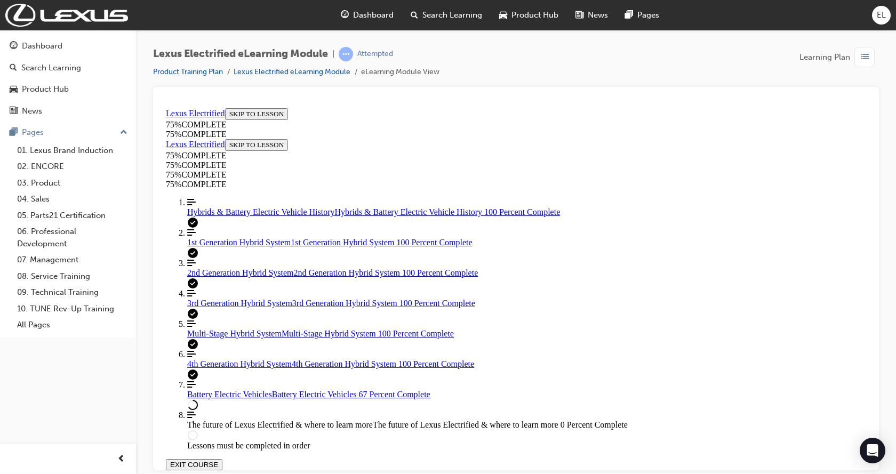
scroll to position [889, 0]
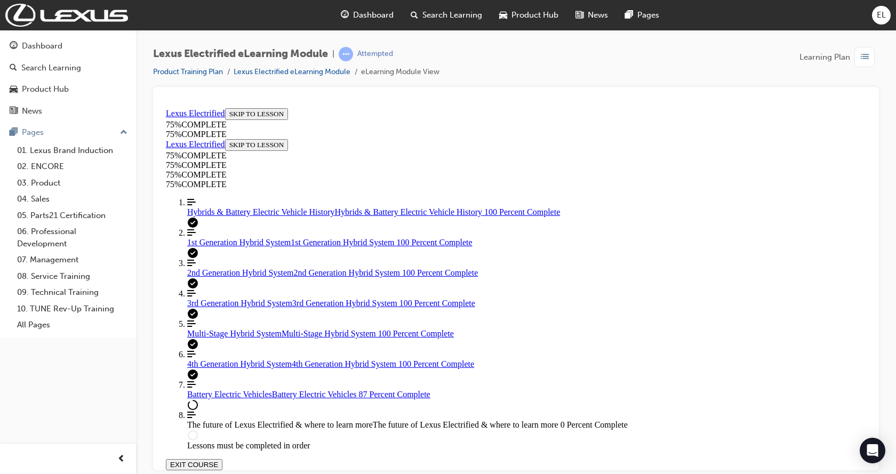
scroll to position [3237, 0]
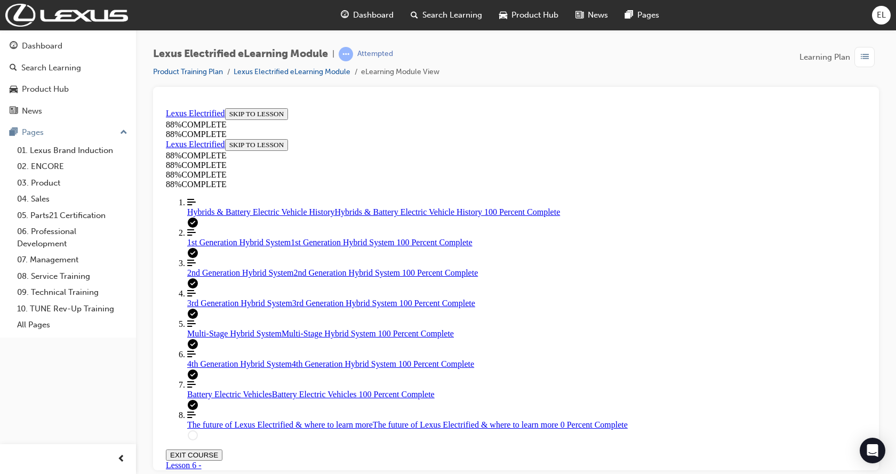
scroll to position [3664, 0]
drag, startPoint x: 438, startPoint y: 325, endPoint x: 434, endPoint y: 277, distance: 47.6
drag, startPoint x: 456, startPoint y: 277, endPoint x: 456, endPoint y: 357, distance: 80.5
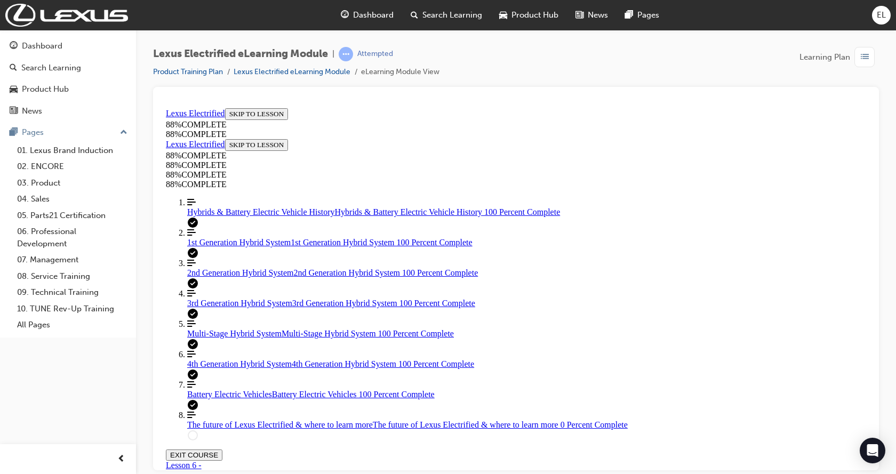
drag, startPoint x: 465, startPoint y: 329, endPoint x: 653, endPoint y: 283, distance: 193.9
drag, startPoint x: 429, startPoint y: 329, endPoint x: 660, endPoint y: 231, distance: 251.3
drag, startPoint x: 502, startPoint y: 400, endPoint x: 496, endPoint y: 381, distance: 20.2
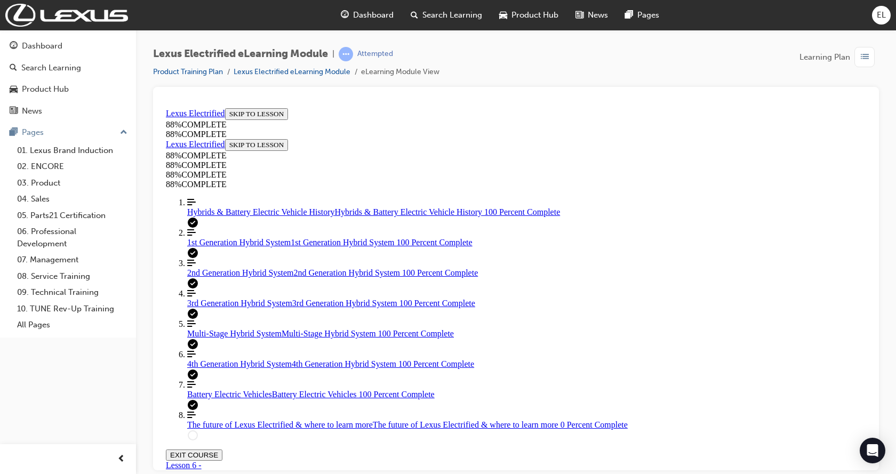
drag, startPoint x: 468, startPoint y: 317, endPoint x: 662, endPoint y: 325, distance: 193.6
drag, startPoint x: 457, startPoint y: 232, endPoint x: 656, endPoint y: 276, distance: 203.6
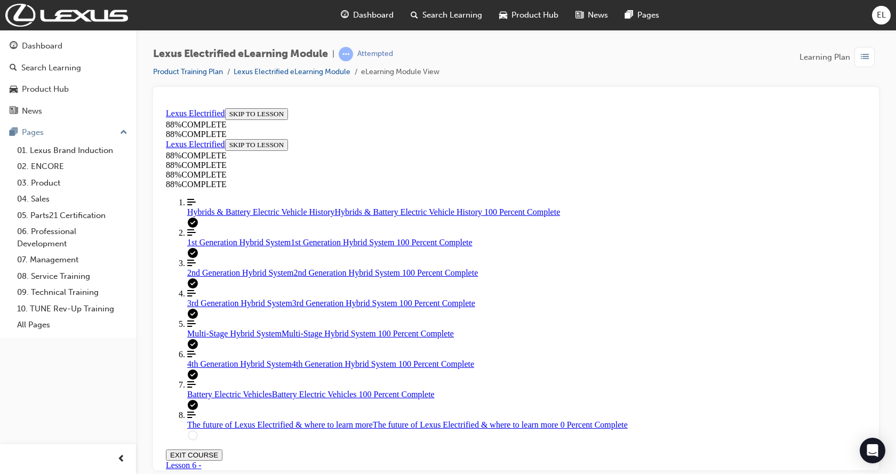
drag, startPoint x: 478, startPoint y: 326, endPoint x: 668, endPoint y: 223, distance: 216.3
drag, startPoint x: 500, startPoint y: 313, endPoint x: 702, endPoint y: 317, distance: 202.1
drag, startPoint x: 573, startPoint y: 397, endPoint x: 585, endPoint y: 388, distance: 14.9
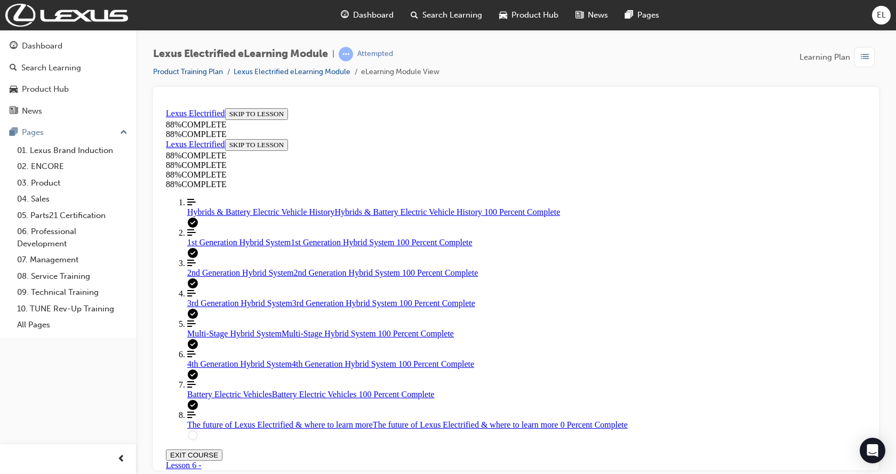
drag, startPoint x: 533, startPoint y: 227, endPoint x: 746, endPoint y: 223, distance: 213.3
drag, startPoint x: 483, startPoint y: 227, endPoint x: 659, endPoint y: 227, distance: 175.4
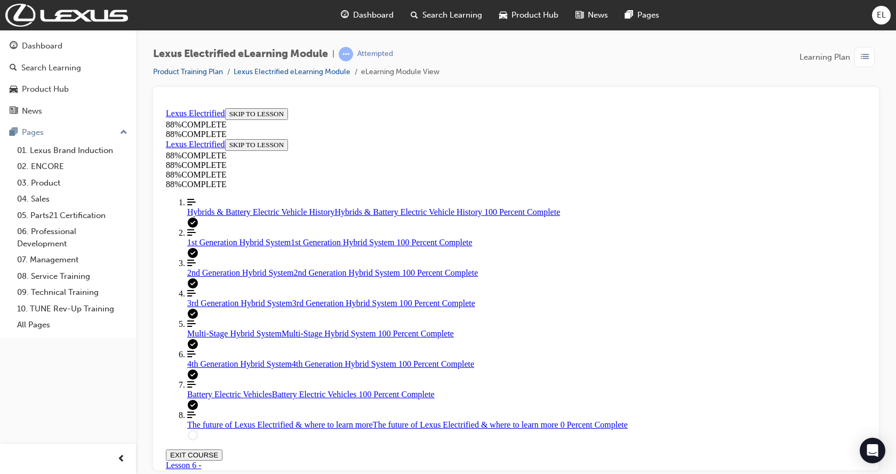
drag, startPoint x: 491, startPoint y: 326, endPoint x: 695, endPoint y: 281, distance: 208.5
drag, startPoint x: 493, startPoint y: 319, endPoint x: 701, endPoint y: 319, distance: 208.4
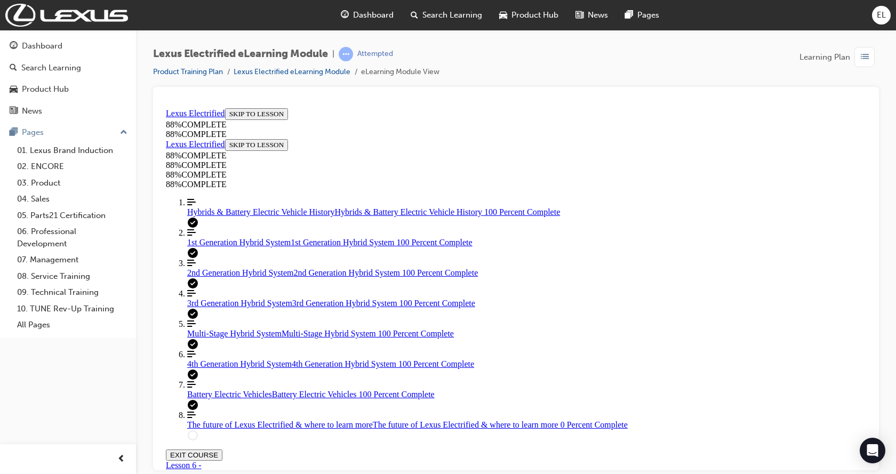
scroll to position [4037, 0]
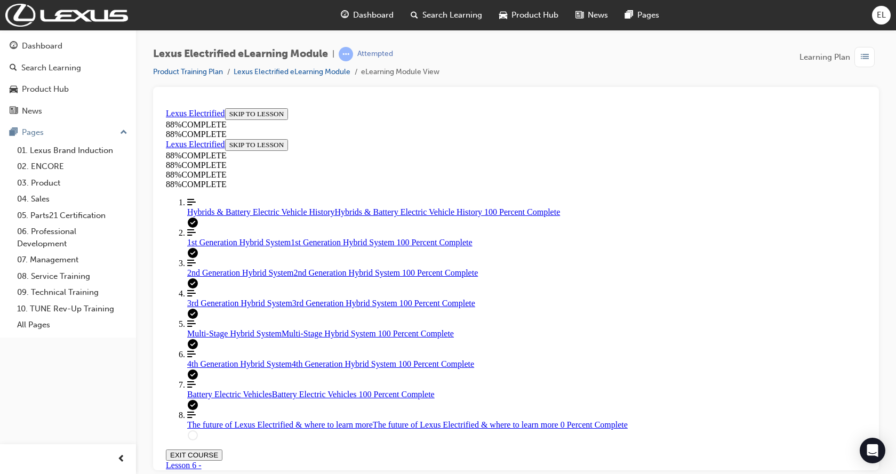
scroll to position [4214, 0]
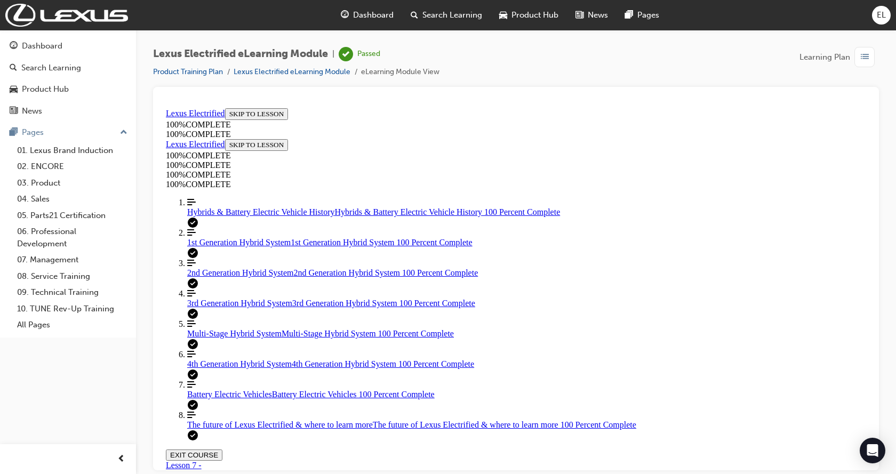
click at [222, 449] on button "EXIT COURSE" at bounding box center [194, 454] width 57 height 11
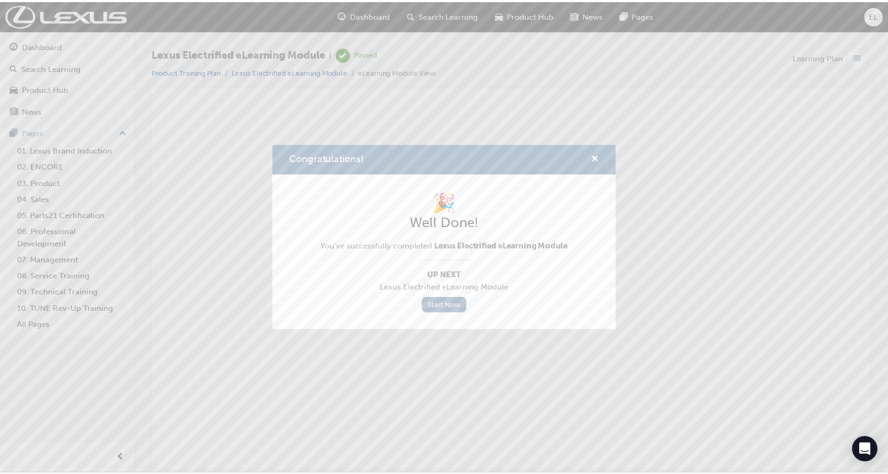
scroll to position [0, 0]
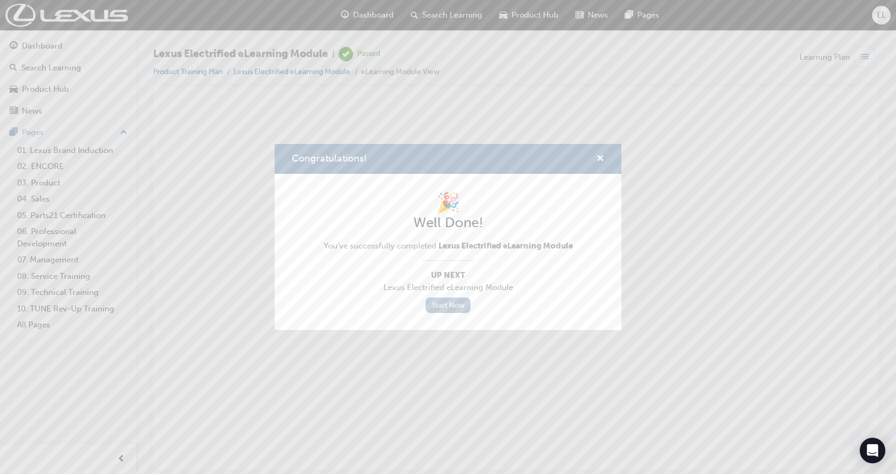
click at [448, 300] on link "Start Now" at bounding box center [447, 304] width 45 height 15
click at [442, 303] on link "Start Now" at bounding box center [447, 304] width 45 height 15
click at [453, 304] on link "Start Now" at bounding box center [447, 304] width 45 height 15
click at [444, 310] on link "Start Now" at bounding box center [447, 304] width 45 height 15
click at [599, 158] on span "cross-icon" at bounding box center [600, 160] width 8 height 10
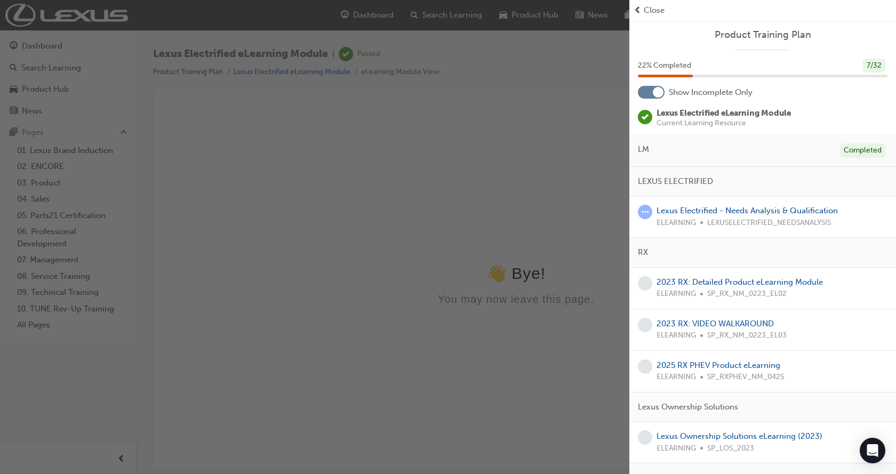
click at [359, 256] on div "button" at bounding box center [314, 237] width 629 height 474
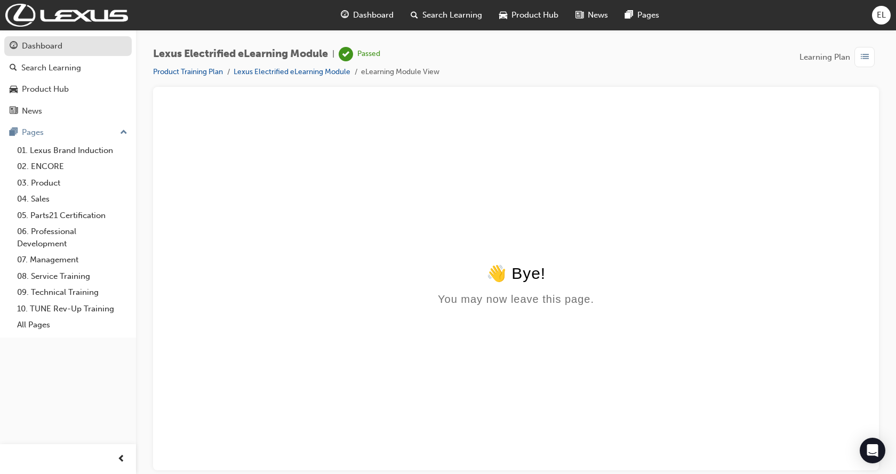
click at [59, 54] on link "Dashboard" at bounding box center [67, 46] width 127 height 20
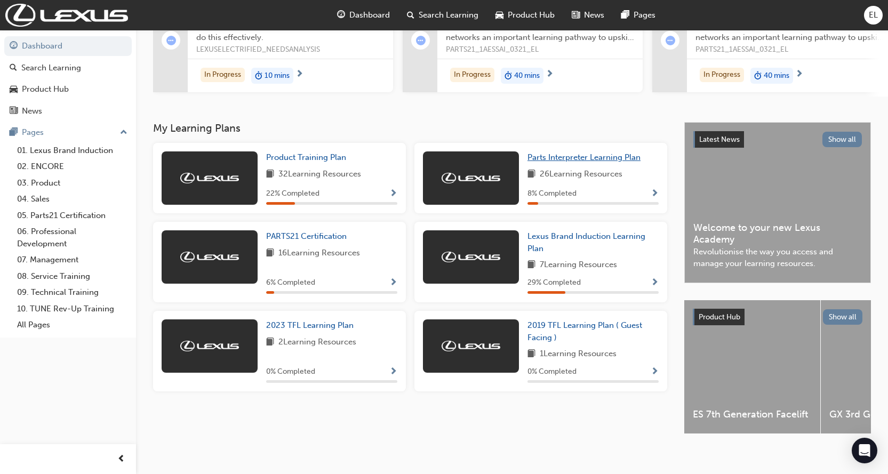
scroll to position [151, 0]
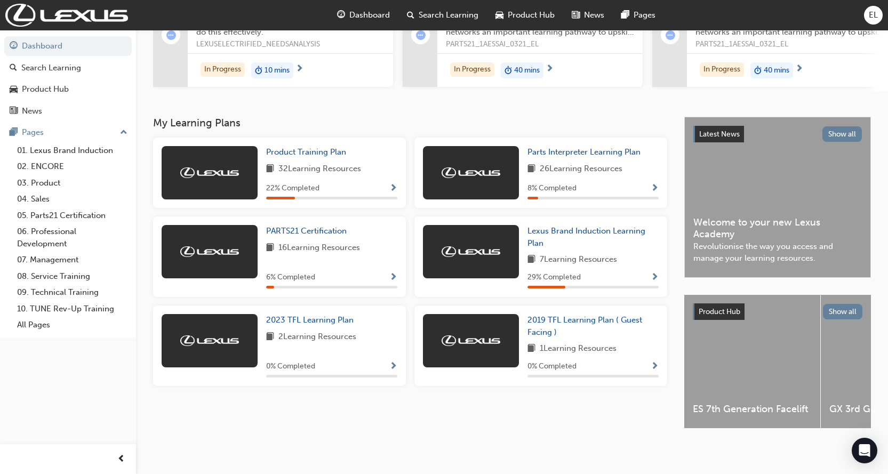
click at [656, 184] on span "Show Progress" at bounding box center [654, 189] width 8 height 10
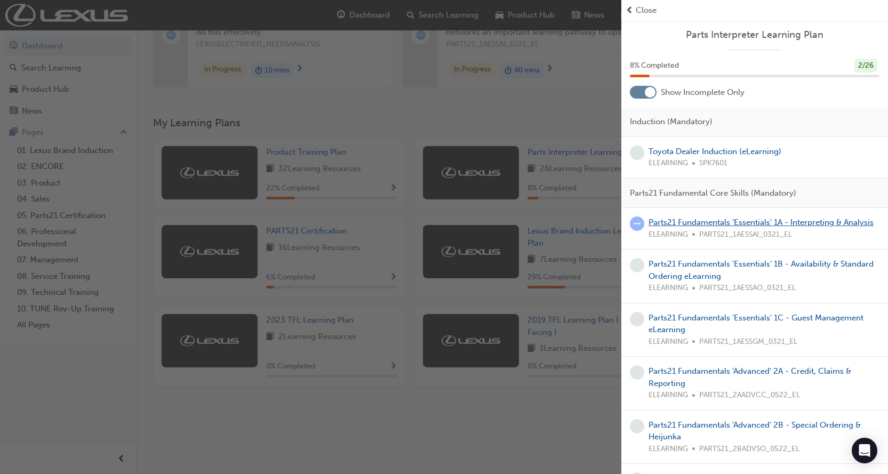
click at [658, 227] on link "Parts21 Fundamentals 'Essentials' 1A - Interpreting & Analysis" at bounding box center [760, 222] width 225 height 10
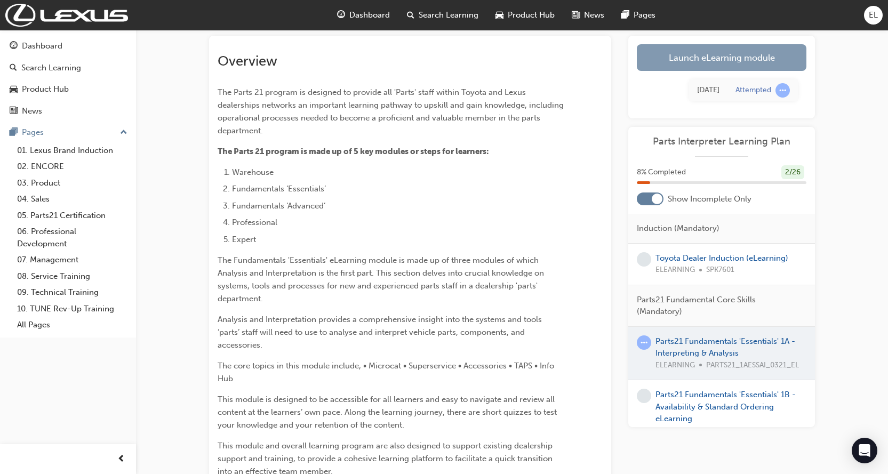
scroll to position [45, 0]
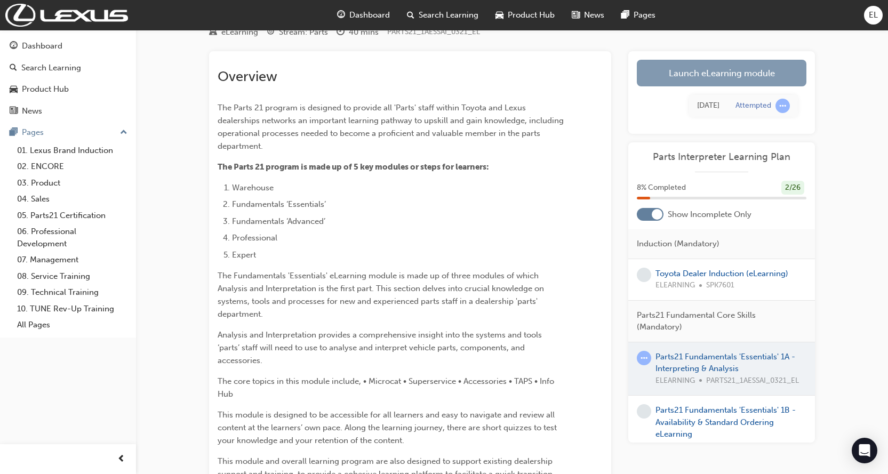
click at [735, 84] on link "Launch eLearning module" at bounding box center [721, 73] width 170 height 27
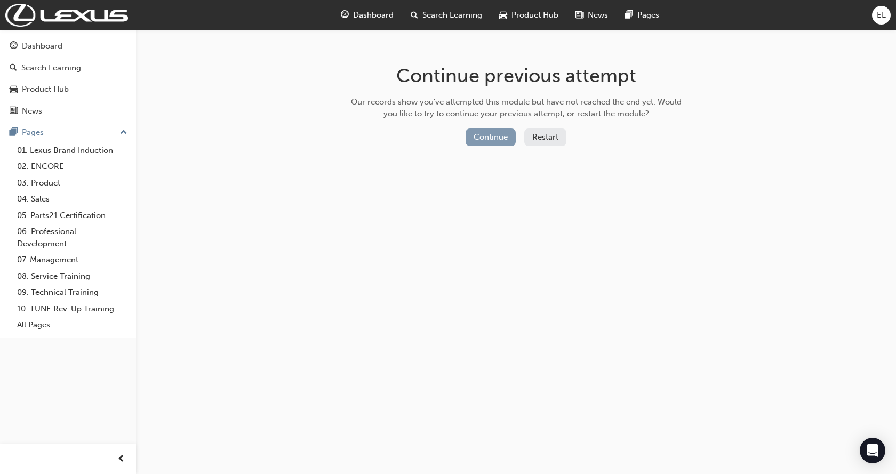
click at [502, 135] on button "Continue" at bounding box center [490, 137] width 50 height 18
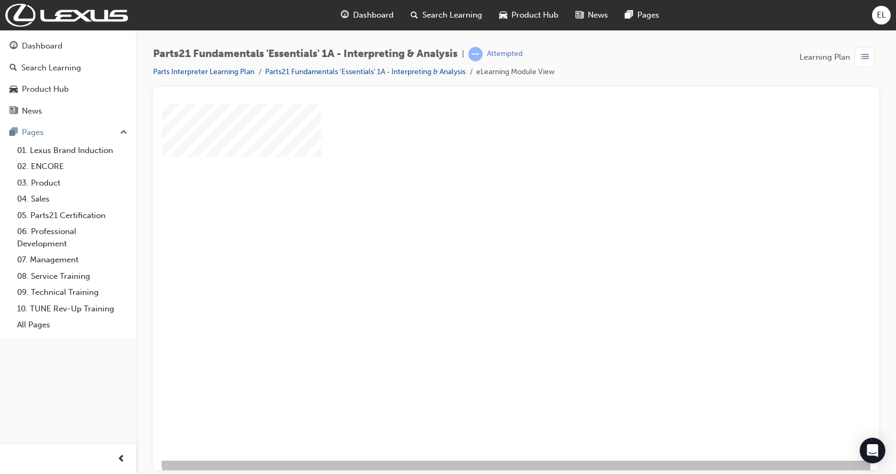
scroll to position [42, 0]
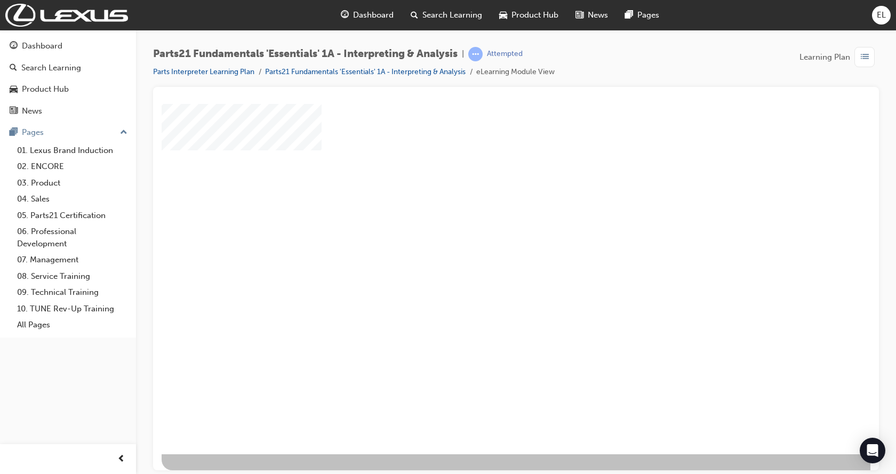
click at [485, 222] on div "play" at bounding box center [485, 222] width 0 height 0
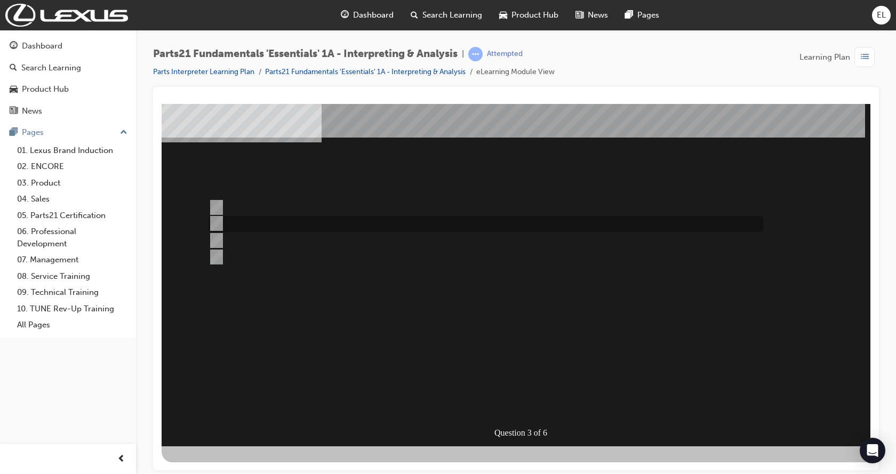
scroll to position [0, 0]
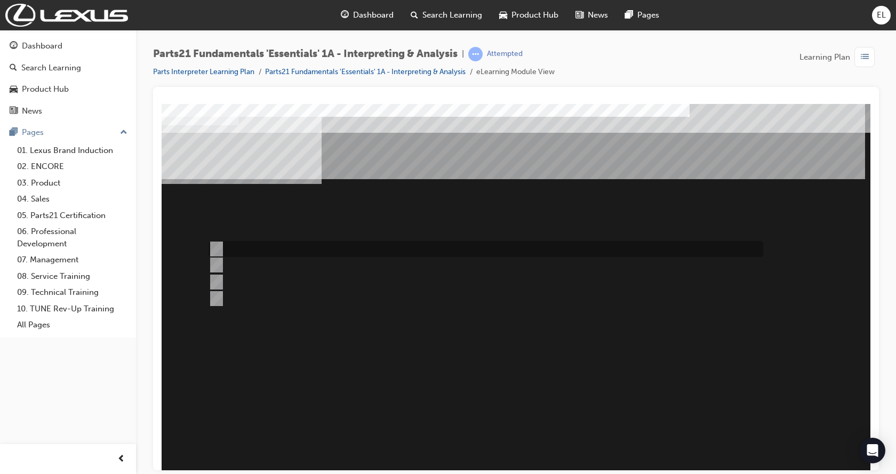
click at [230, 254] on div at bounding box center [483, 249] width 554 height 16
radio input "true"
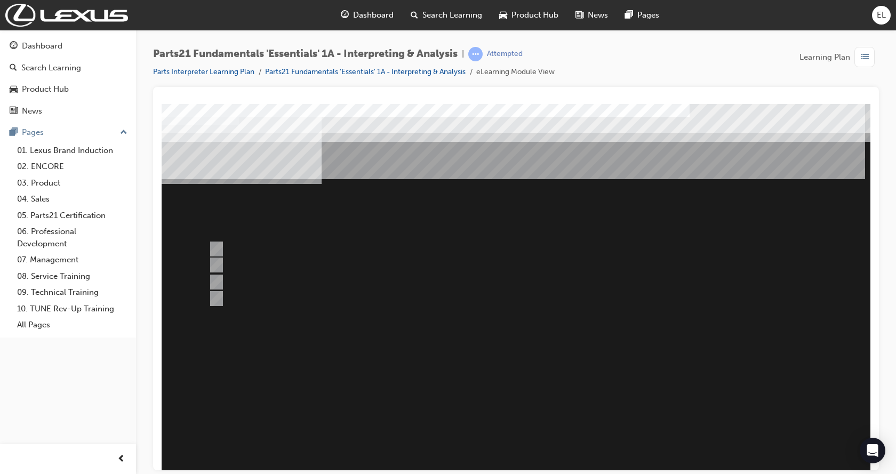
click at [231, 260] on div at bounding box center [524, 295] width 725 height 384
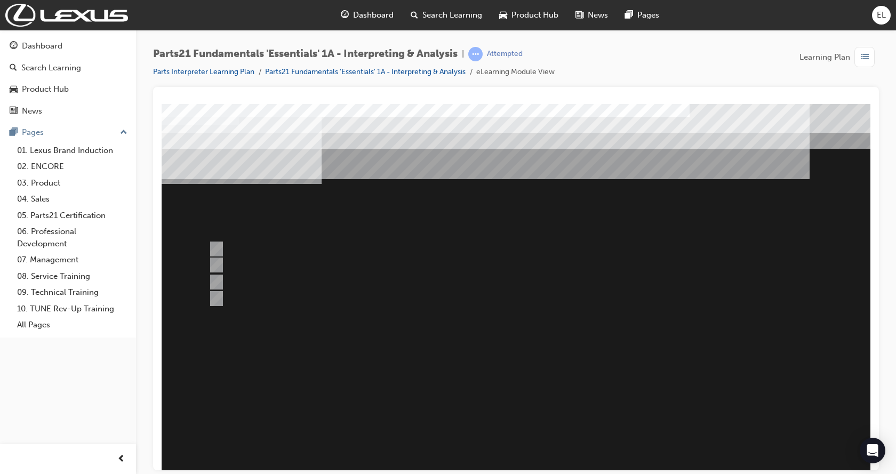
click at [219, 245] on div at bounding box center [524, 295] width 725 height 384
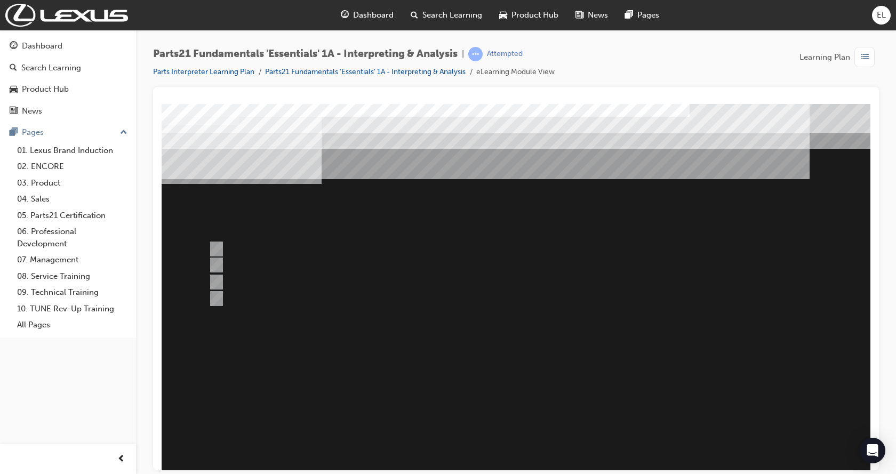
click at [216, 250] on div at bounding box center [524, 295] width 725 height 384
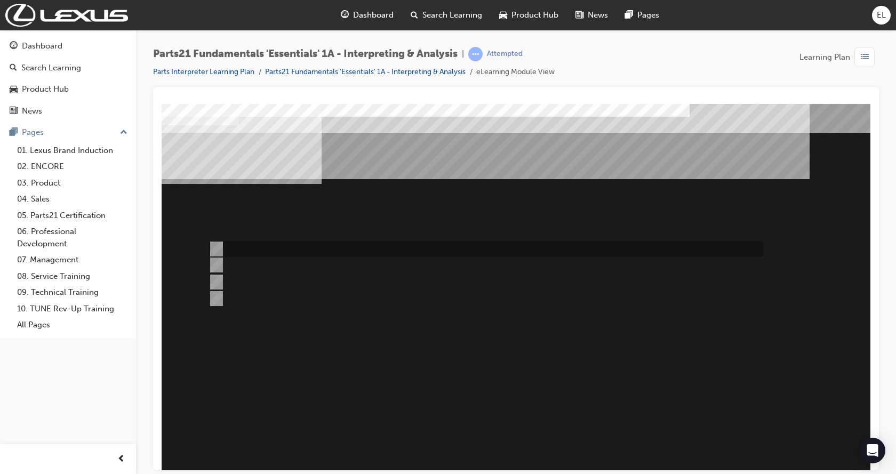
click at [231, 246] on div at bounding box center [483, 249] width 554 height 16
click at [231, 247] on div at bounding box center [483, 249] width 554 height 16
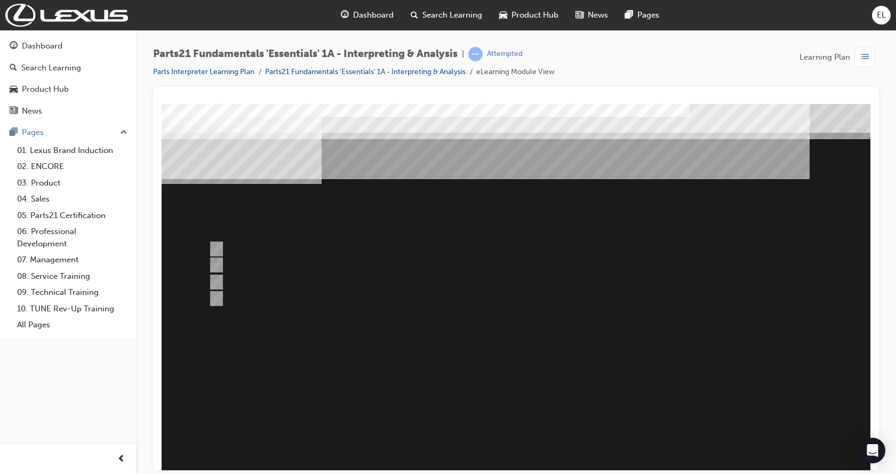
click at [244, 264] on div at bounding box center [524, 295] width 725 height 384
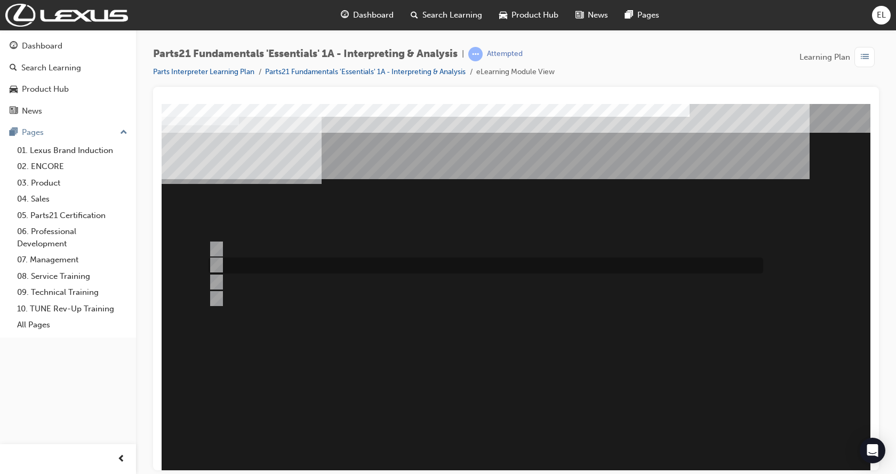
click at [244, 264] on div at bounding box center [483, 265] width 554 height 16
radio input "false"
radio input "true"
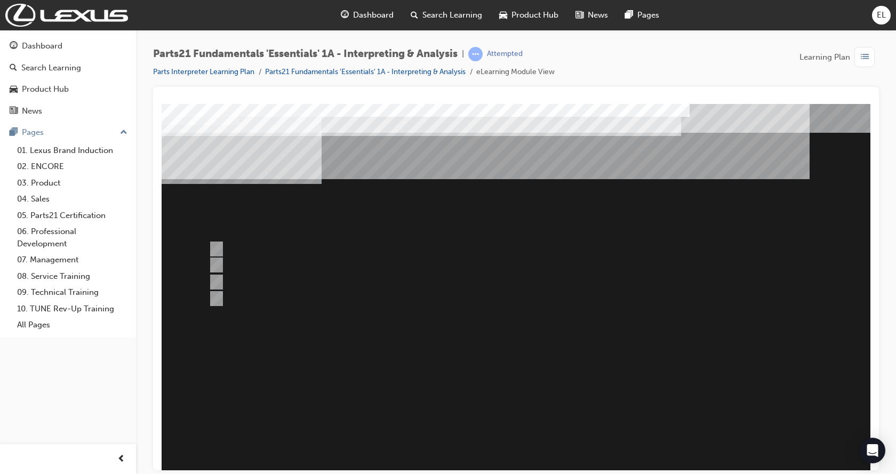
click at [251, 281] on div at bounding box center [524, 295] width 725 height 384
click at [251, 281] on div at bounding box center [483, 282] width 554 height 16
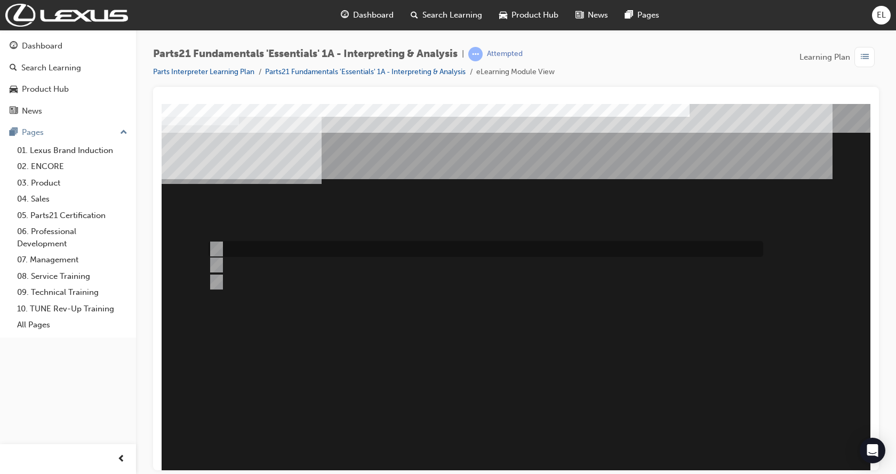
click at [229, 249] on div at bounding box center [483, 249] width 554 height 16
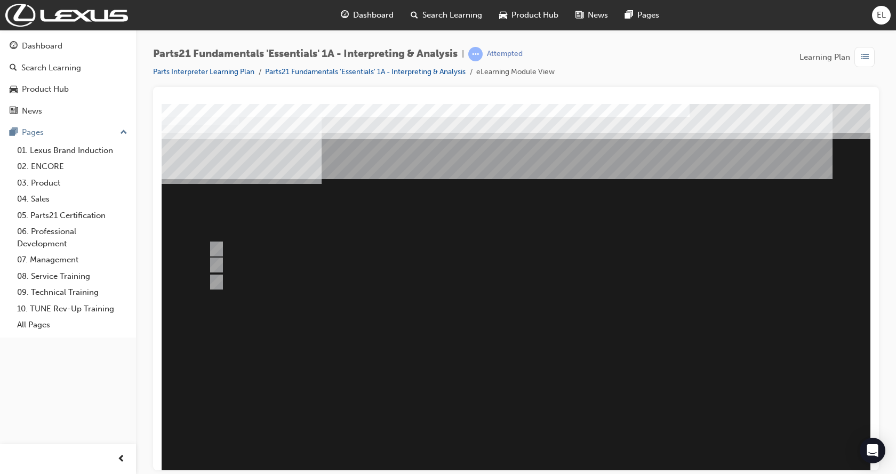
click at [242, 263] on div at bounding box center [524, 295] width 725 height 384
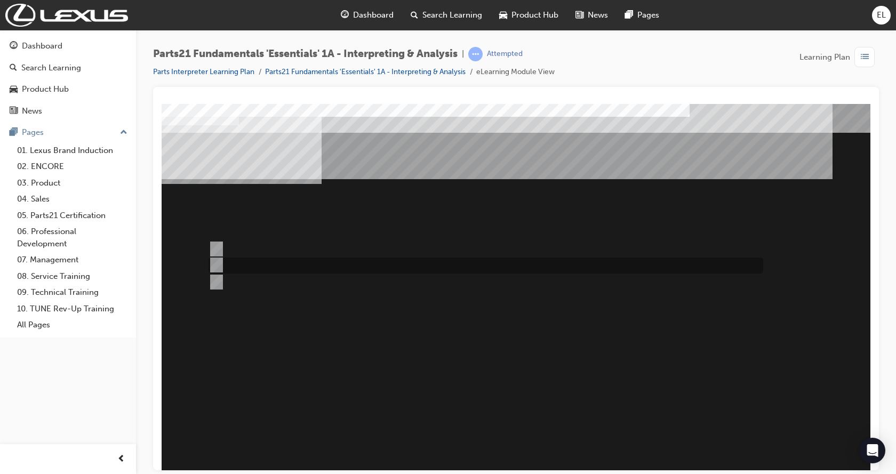
click at [242, 263] on div at bounding box center [483, 265] width 554 height 16
radio input "false"
radio input "true"
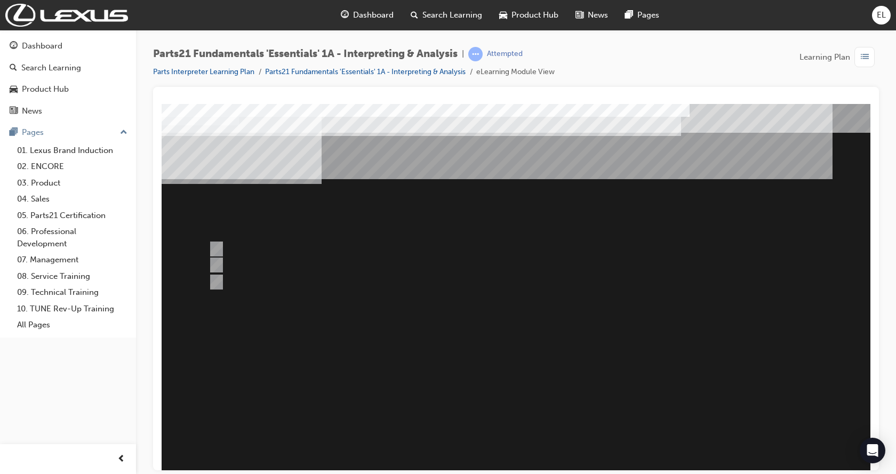
click at [242, 281] on div at bounding box center [524, 295] width 725 height 384
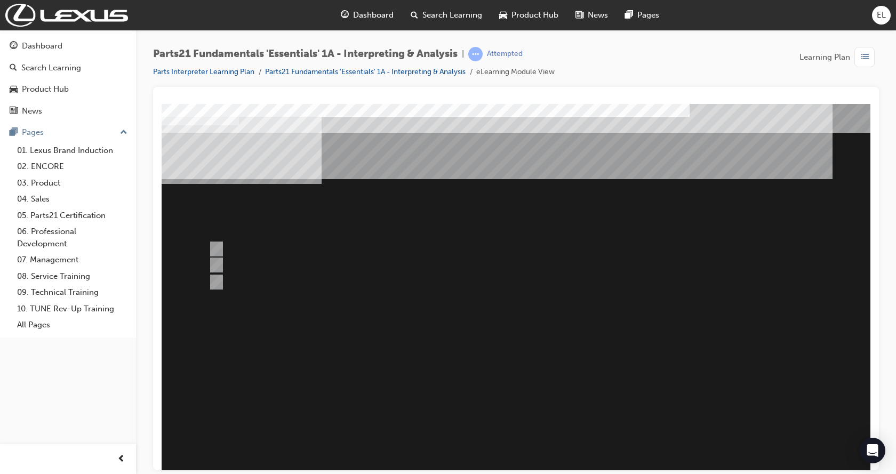
click at [242, 281] on div at bounding box center [483, 282] width 554 height 16
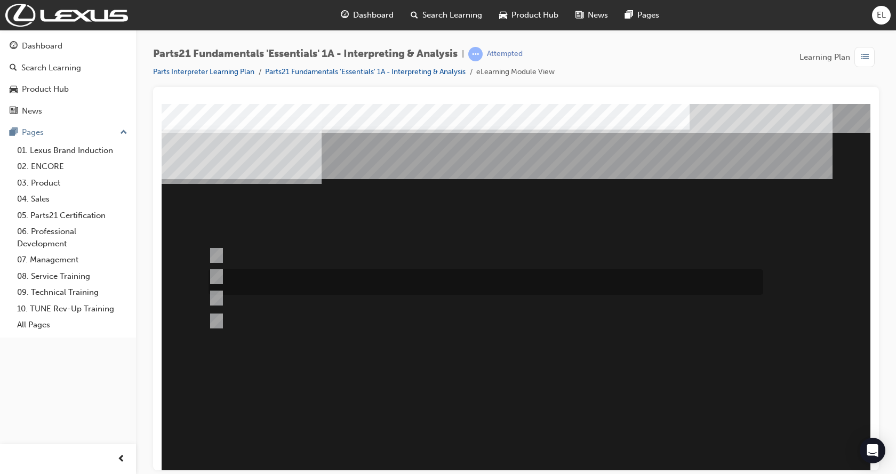
click at [248, 276] on div at bounding box center [483, 282] width 554 height 26
radio input "true"
click at [239, 257] on div at bounding box center [483, 255] width 554 height 29
click at [235, 255] on div at bounding box center [483, 255] width 554 height 29
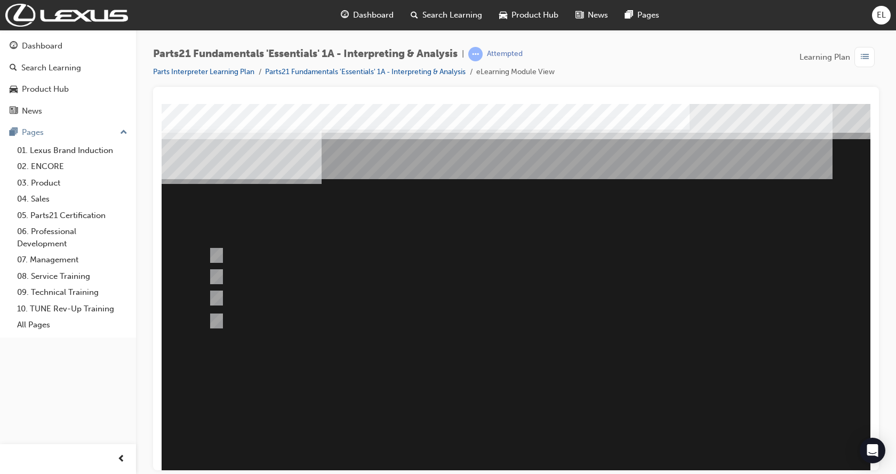
click at [263, 277] on div at bounding box center [524, 295] width 725 height 384
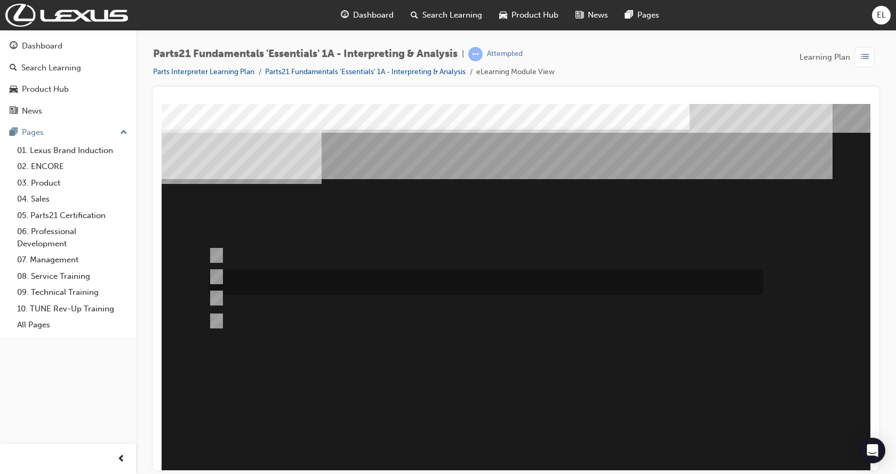
click at [263, 277] on div at bounding box center [483, 282] width 554 height 26
radio input "false"
radio input "true"
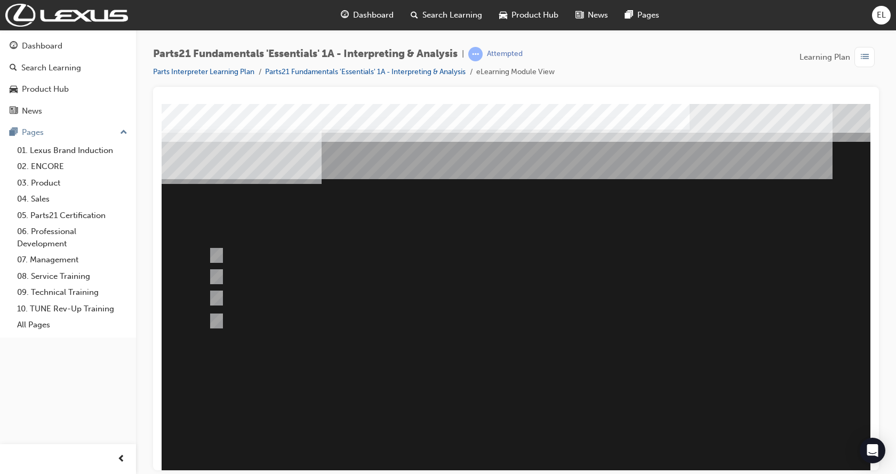
click at [308, 401] on div at bounding box center [524, 295] width 725 height 384
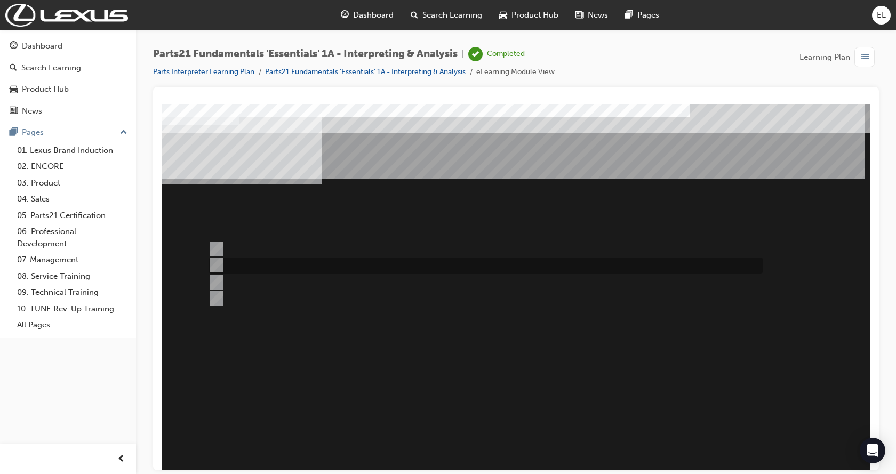
click at [216, 267] on input "Microcat" at bounding box center [214, 265] width 12 height 12
radio input "true"
click at [216, 267] on input "Microcat" at bounding box center [214, 265] width 12 height 12
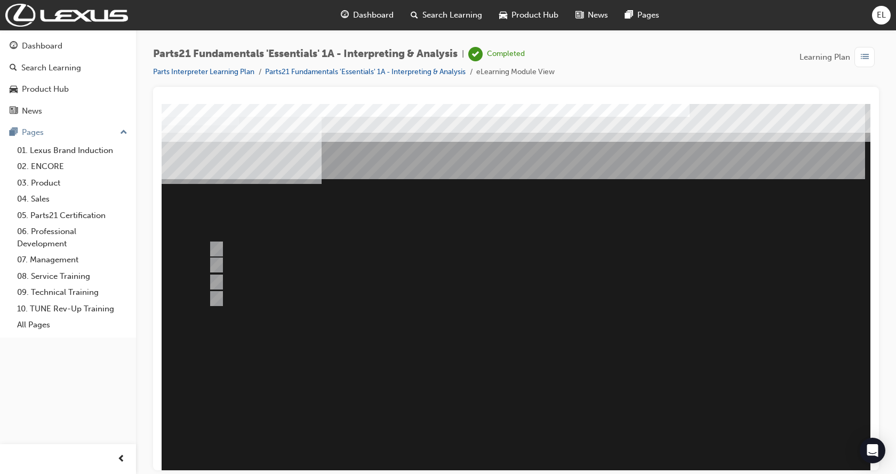
click at [652, 357] on div at bounding box center [524, 295] width 725 height 384
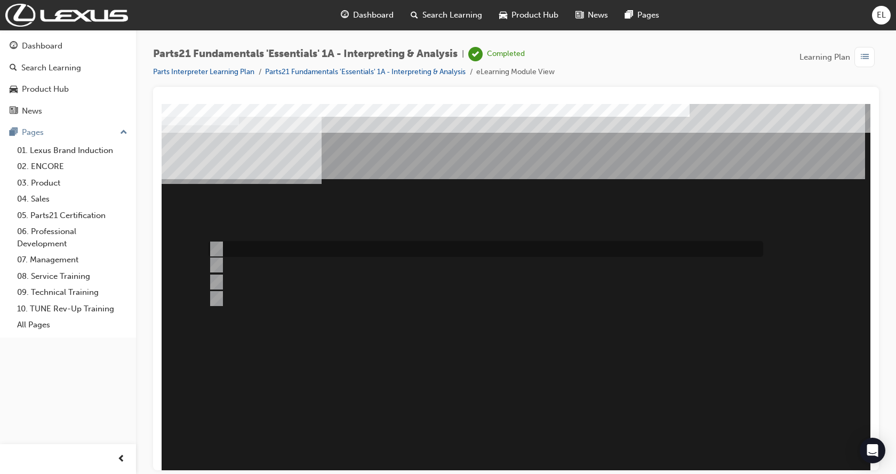
click at [265, 251] on div at bounding box center [483, 249] width 554 height 16
radio input "true"
click at [265, 251] on div at bounding box center [483, 249] width 554 height 16
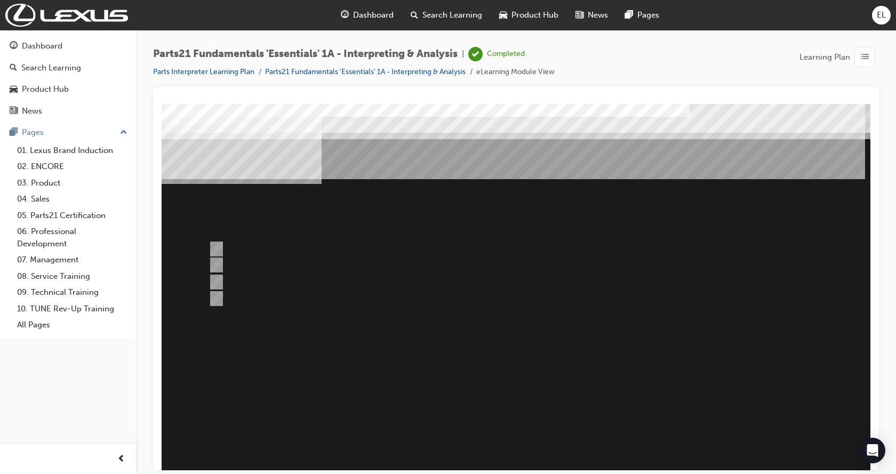
click at [506, 370] on div at bounding box center [524, 295] width 725 height 384
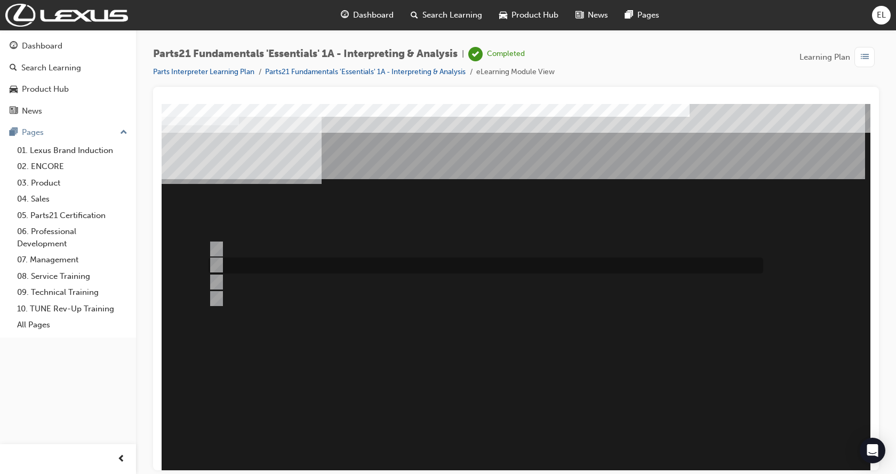
click at [218, 264] on input "Headlight Globe" at bounding box center [214, 265] width 12 height 12
radio input "true"
click at [218, 264] on input "Headlight Globe" at bounding box center [214, 265] width 12 height 12
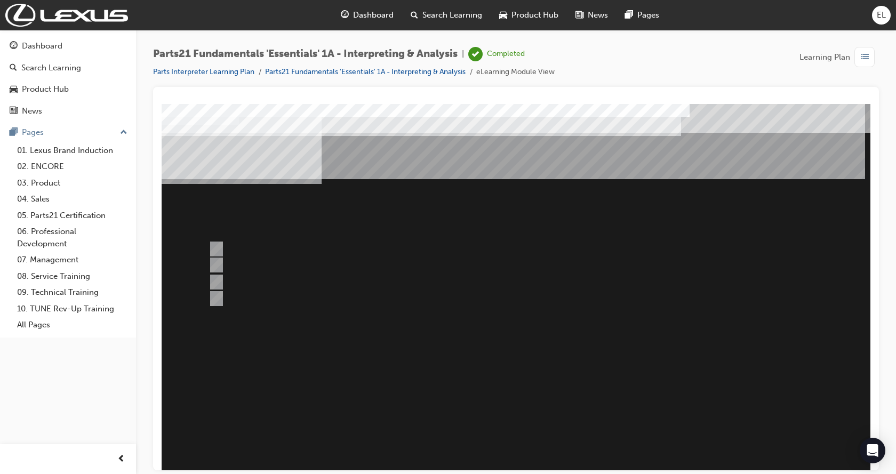
click at [457, 361] on div at bounding box center [524, 295] width 725 height 384
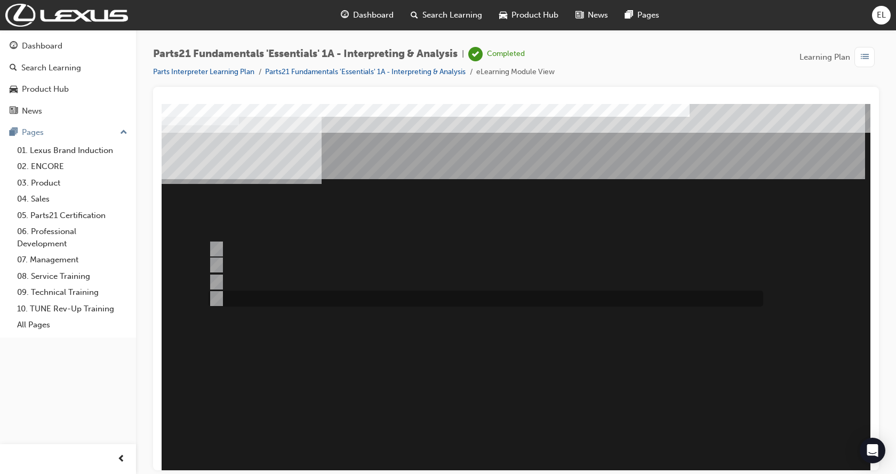
click at [262, 295] on div at bounding box center [483, 299] width 554 height 16
radio input "true"
click at [262, 295] on div at bounding box center [483, 299] width 554 height 16
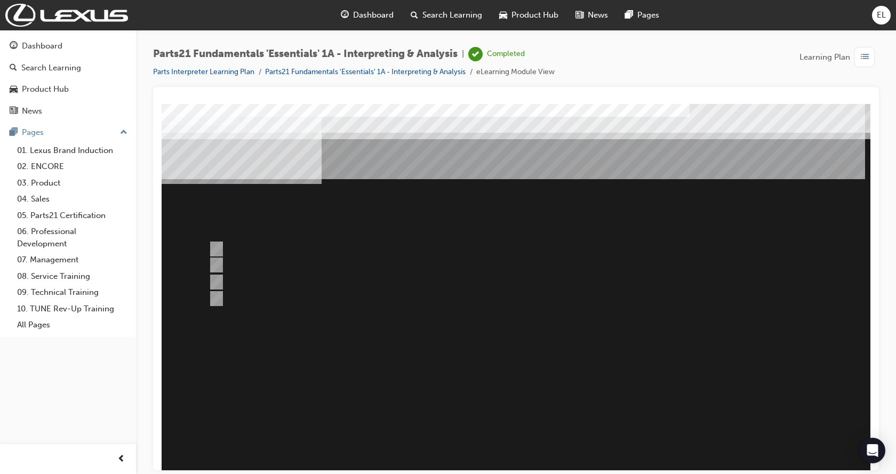
click at [243, 263] on div at bounding box center [524, 295] width 725 height 384
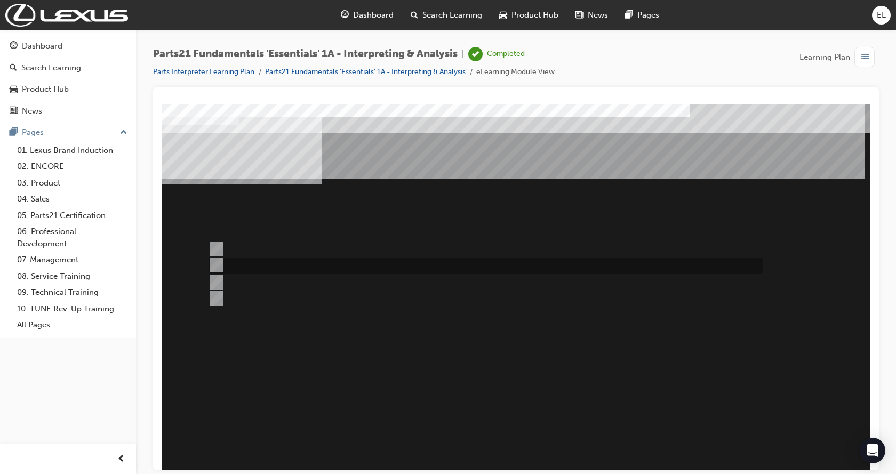
click at [243, 264] on div at bounding box center [483, 265] width 554 height 16
radio input "true"
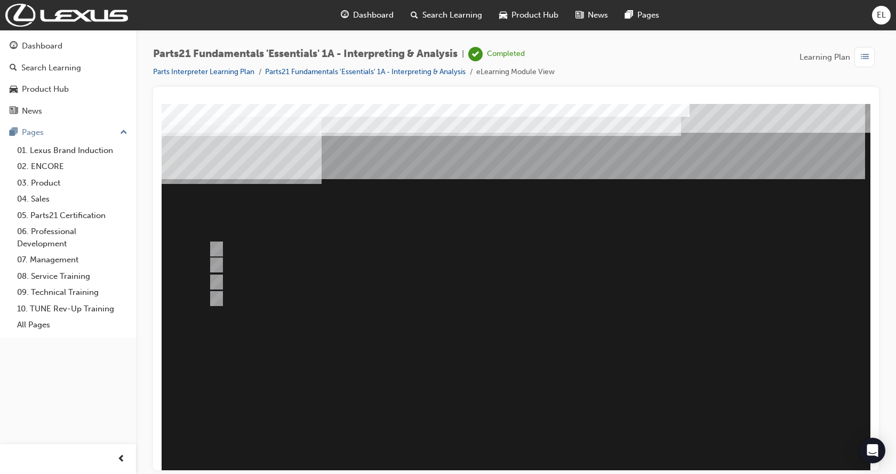
click at [560, 321] on div at bounding box center [524, 295] width 725 height 384
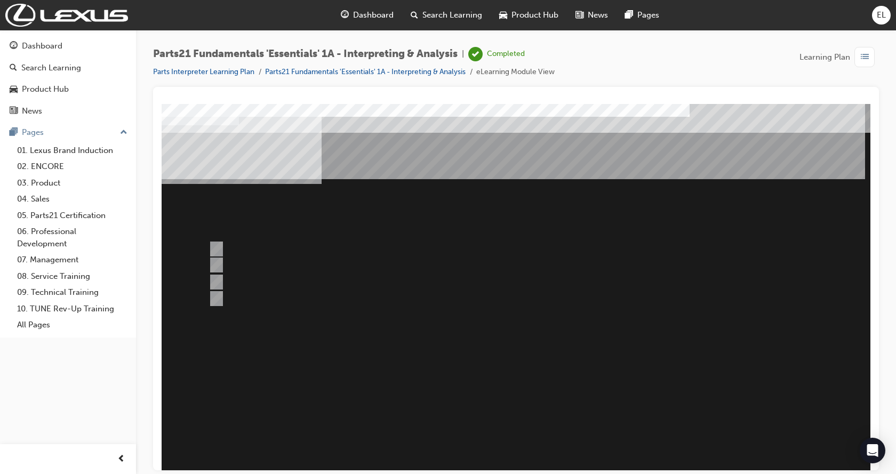
click at [542, 338] on div "Question 3 of 6" at bounding box center [524, 295] width 725 height 384
click at [595, 451] on div "" at bounding box center [524, 468] width 725 height 35
click at [246, 279] on div at bounding box center [483, 282] width 554 height 16
radio input "true"
click at [246, 279] on div at bounding box center [483, 282] width 554 height 16
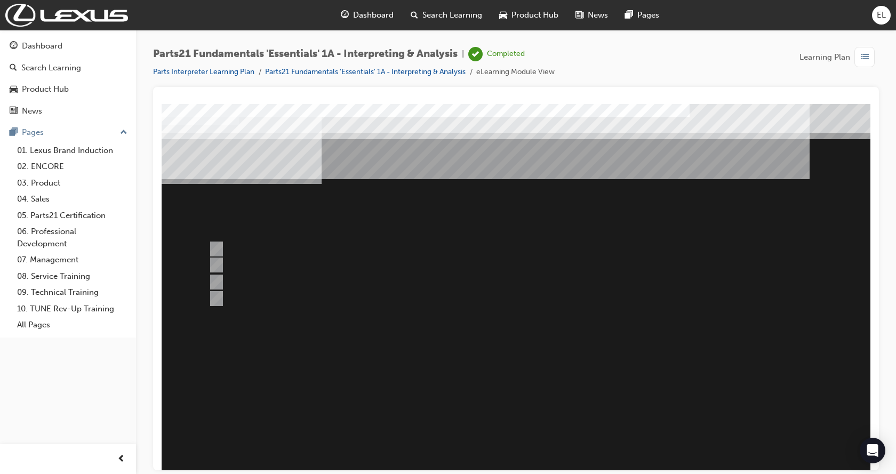
click at [283, 261] on div at bounding box center [524, 295] width 725 height 384
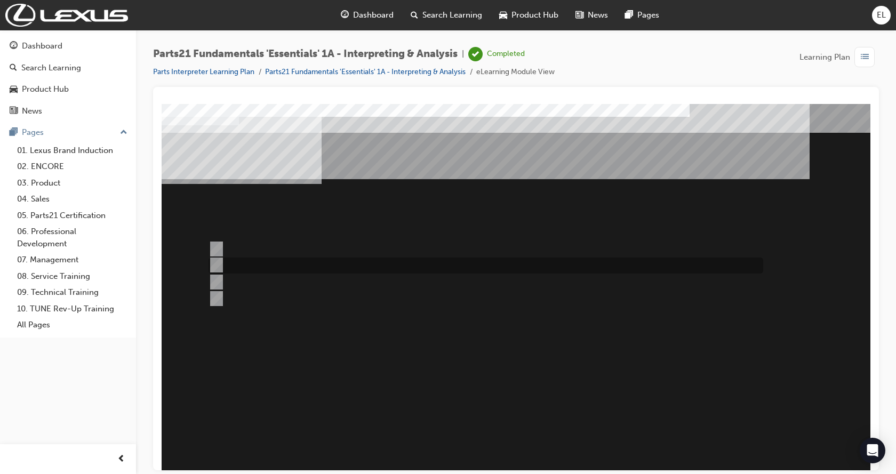
click at [283, 262] on div at bounding box center [483, 265] width 554 height 16
radio input "true"
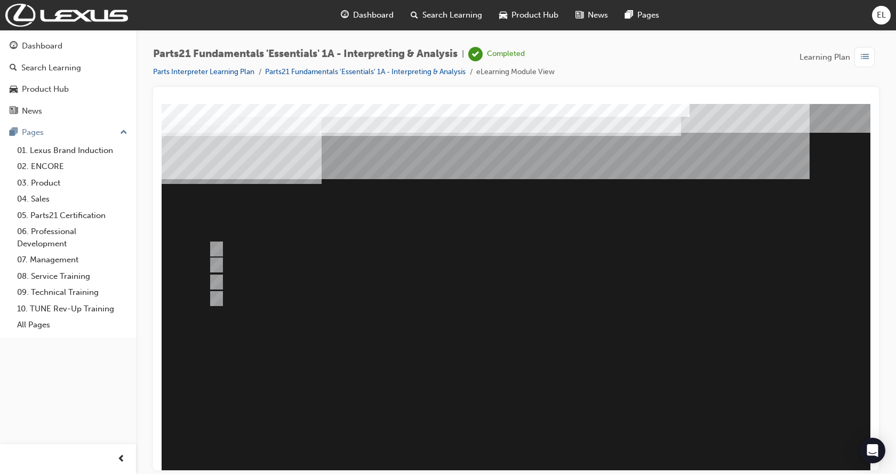
click at [373, 327] on div at bounding box center [524, 295] width 725 height 384
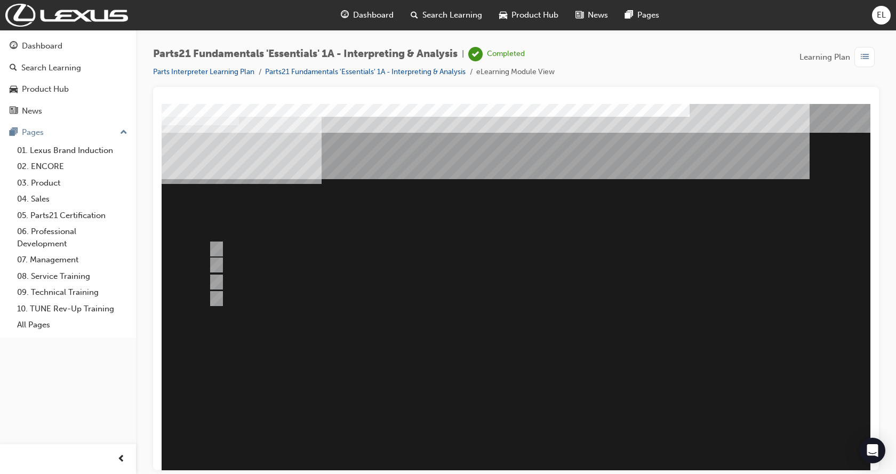
click at [236, 248] on div at bounding box center [483, 249] width 554 height 16
click at [279, 250] on div at bounding box center [483, 249] width 554 height 16
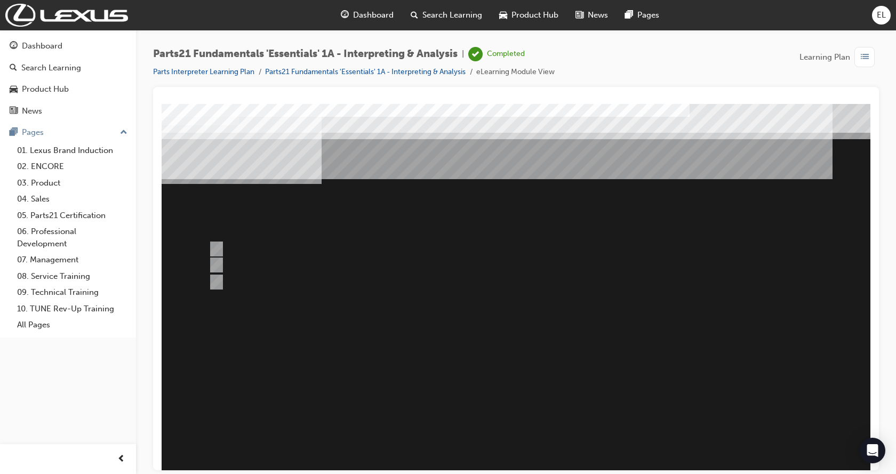
click at [274, 263] on div at bounding box center [524, 295] width 725 height 384
click at [274, 263] on div at bounding box center [483, 265] width 554 height 16
radio input "false"
radio input "true"
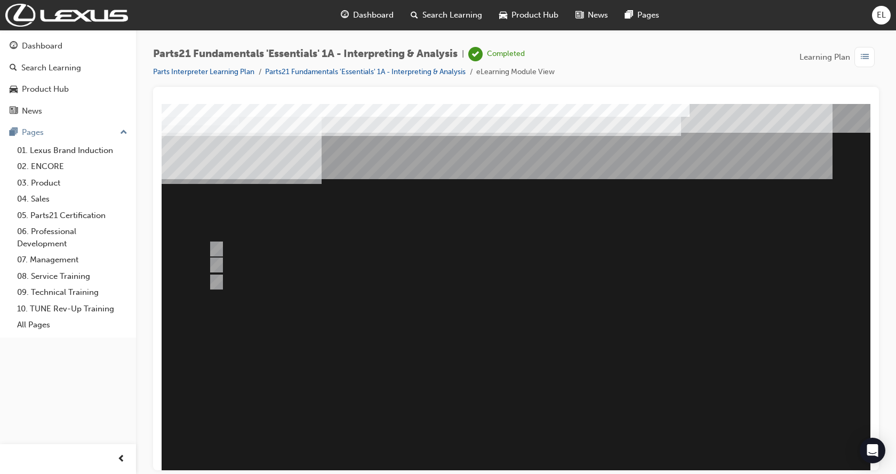
click at [470, 240] on div at bounding box center [524, 295] width 725 height 384
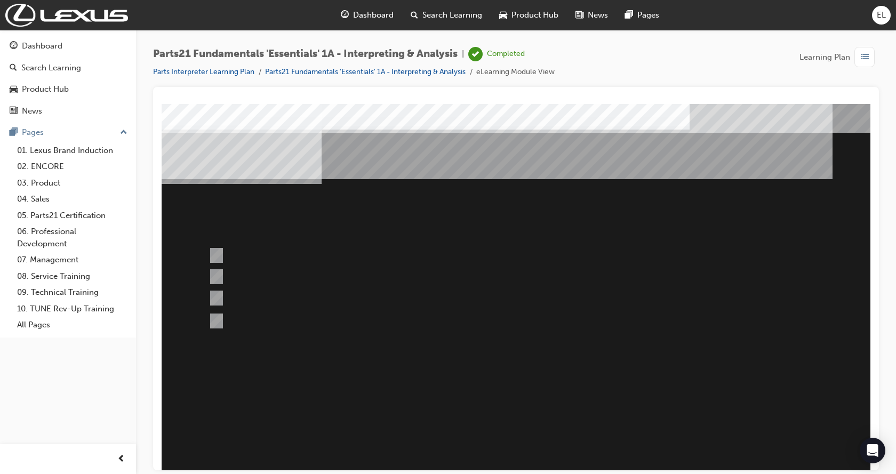
click at [460, 239] on div "Question 6 of 6" at bounding box center [524, 295] width 725 height 384
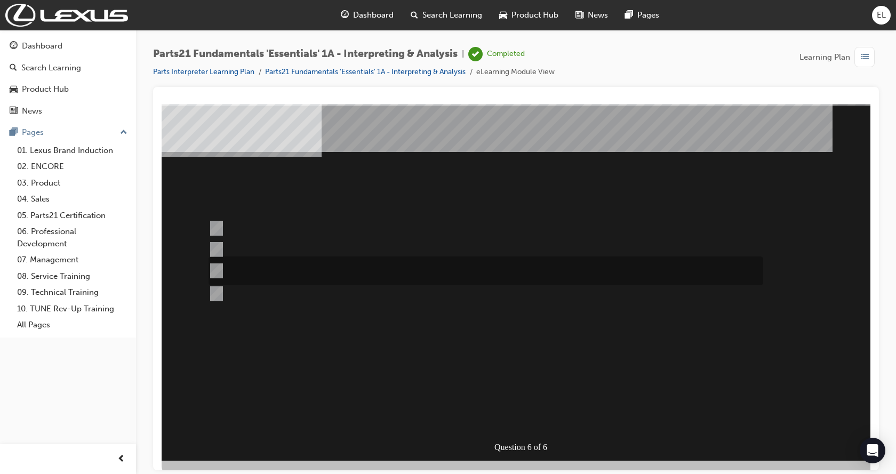
scroll to position [42, 0]
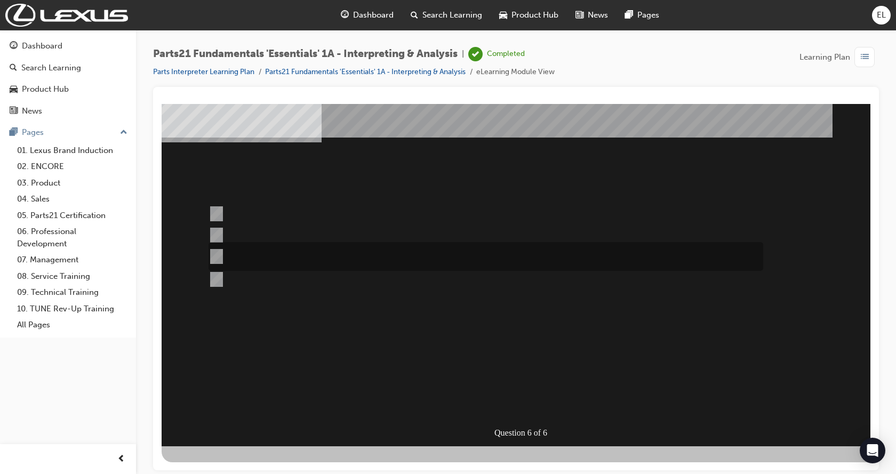
click at [297, 257] on div at bounding box center [483, 256] width 554 height 29
radio input "true"
click at [529, 272] on div at bounding box center [524, 254] width 725 height 384
click at [761, 397] on div "Question 6 of 6" at bounding box center [524, 254] width 725 height 384
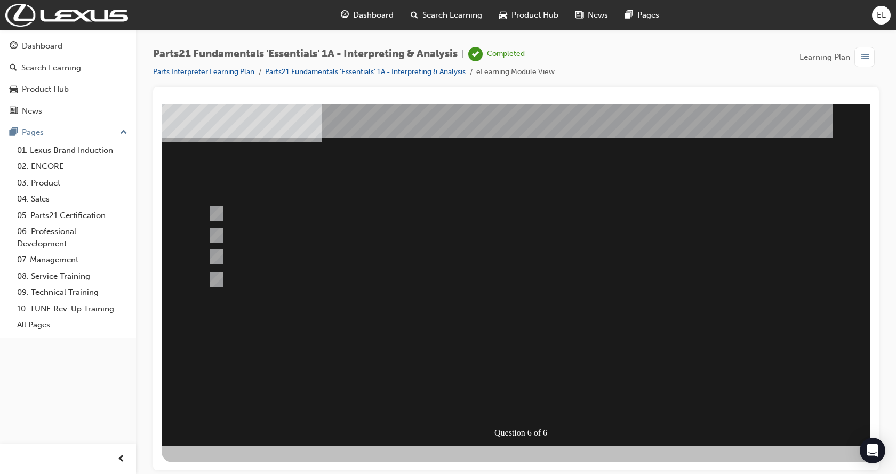
click at [546, 338] on div at bounding box center [524, 254] width 725 height 384
click at [543, 368] on div "" at bounding box center [524, 390] width 725 height 45
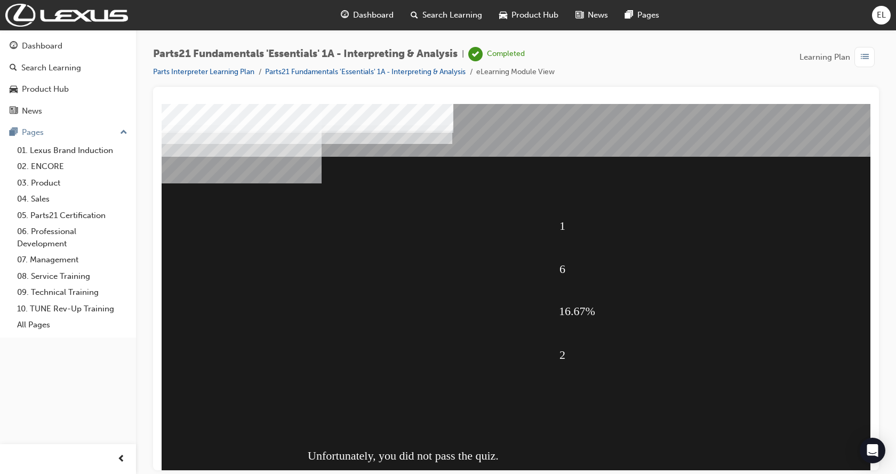
scroll to position [0, 0]
drag, startPoint x: 495, startPoint y: 378, endPoint x: 490, endPoint y: 364, distance: 15.2
click at [493, 372] on div "1 6 16.67% 2 Unfortunately, you did not pass the quiz." at bounding box center [524, 295] width 725 height 384
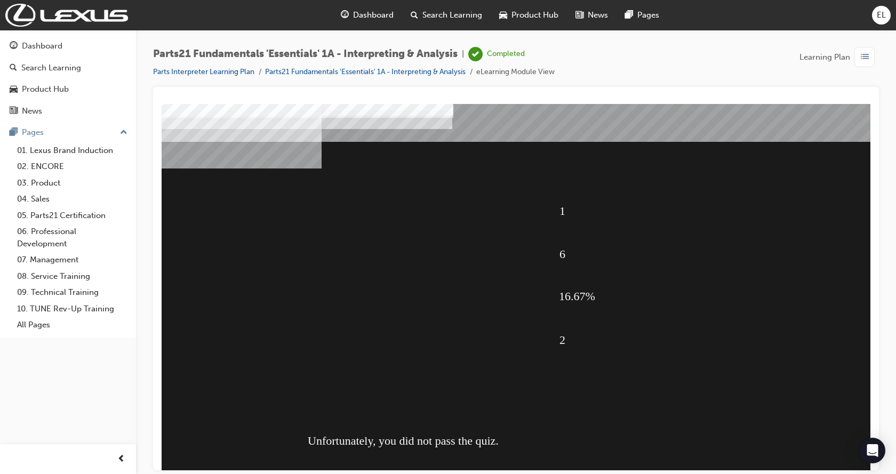
scroll to position [42, 0]
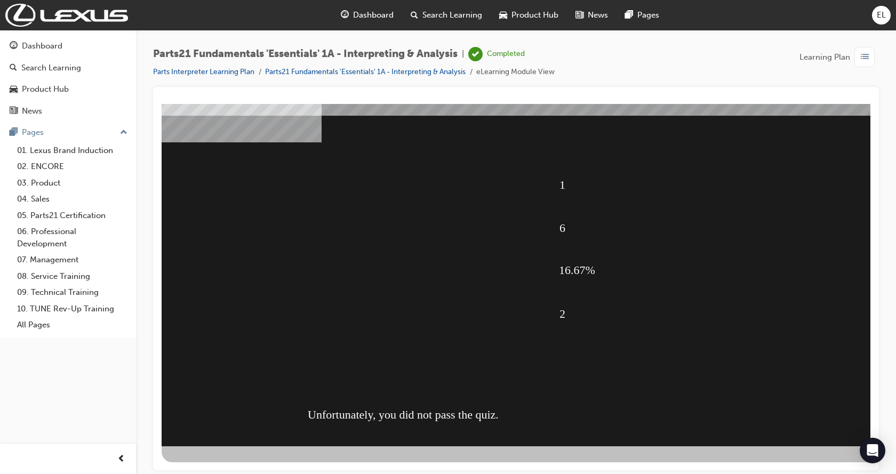
drag, startPoint x: 644, startPoint y: 335, endPoint x: 633, endPoint y: 329, distance: 12.4
click at [635, 330] on div "2" at bounding box center [705, 313] width 292 height 40
click at [458, 330] on div "1 6 16.67% 2 Unfortunately, you did not pass the quiz." at bounding box center [524, 254] width 725 height 384
drag, startPoint x: 107, startPoint y: 54, endPoint x: 255, endPoint y: 86, distance: 152.1
drag, startPoint x: 255, startPoint y: 86, endPoint x: 224, endPoint y: 101, distance: 34.8
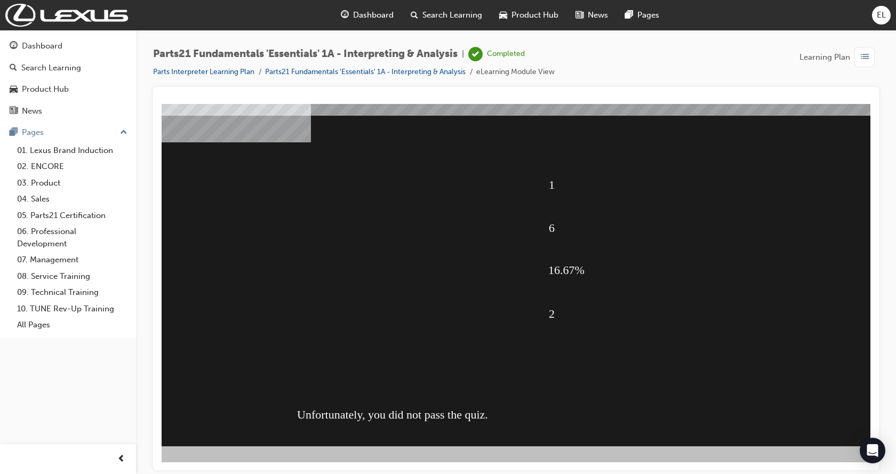
scroll to position [42, 25]
drag, startPoint x: 474, startPoint y: 417, endPoint x: 480, endPoint y: 416, distance: 5.6
click at [474, 418] on div "Unfortunately, you did not pass the quiz." at bounding box center [507, 414] width 433 height 43
click at [483, 414] on div "Unfortunately, you did not pass the quiz." at bounding box center [507, 414] width 433 height 43
drag, startPoint x: 479, startPoint y: 412, endPoint x: 456, endPoint y: 404, distance: 24.5
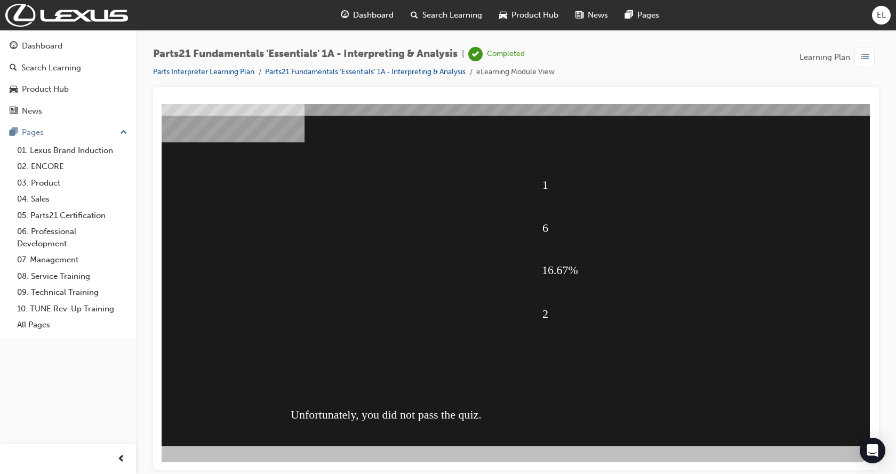
click at [462, 406] on div "Unfortunately, you did not pass the quiz." at bounding box center [507, 414] width 433 height 43
click at [341, 369] on div "1 6 16.67% 2 Unfortunately, you did not pass the quiz." at bounding box center [506, 254] width 725 height 384
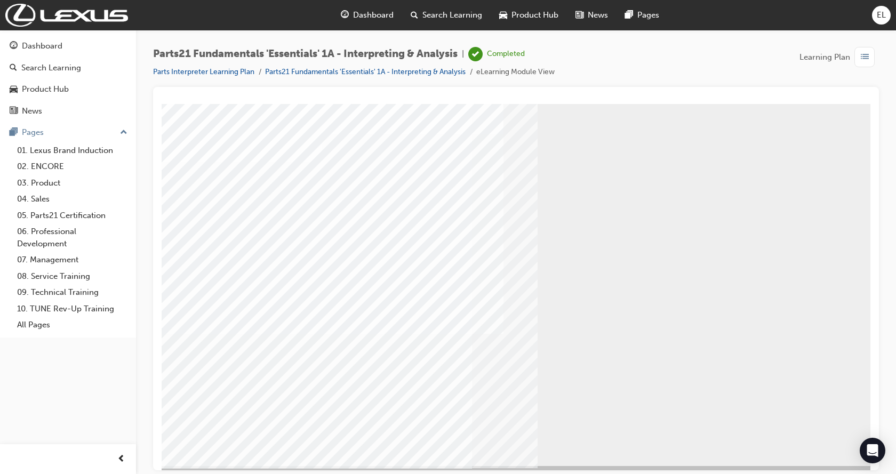
scroll to position [42, 0]
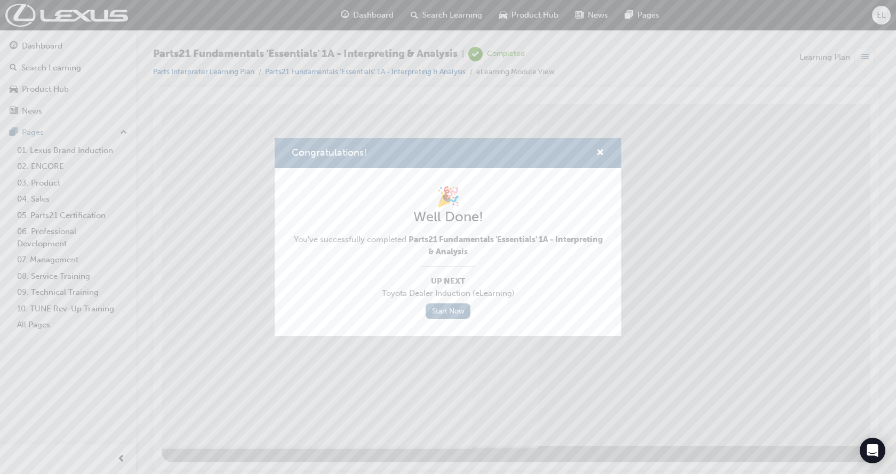
click at [467, 309] on link "Start Now" at bounding box center [447, 310] width 45 height 15
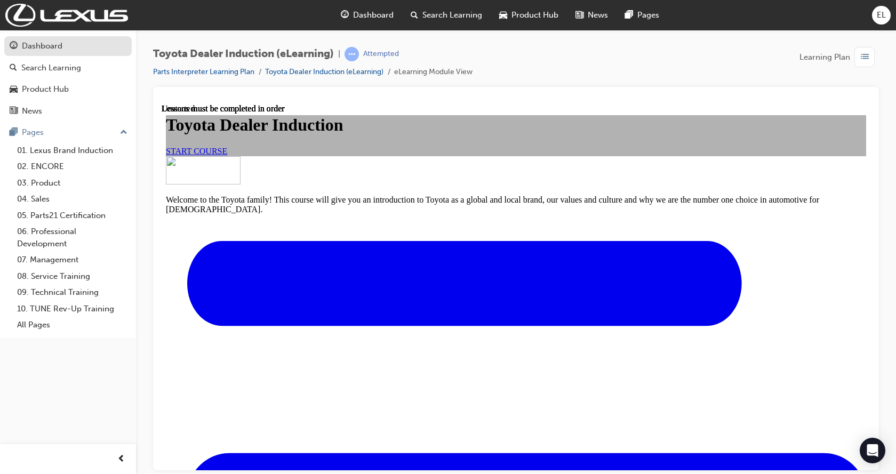
click at [46, 47] on div "Dashboard" at bounding box center [42, 46] width 41 height 12
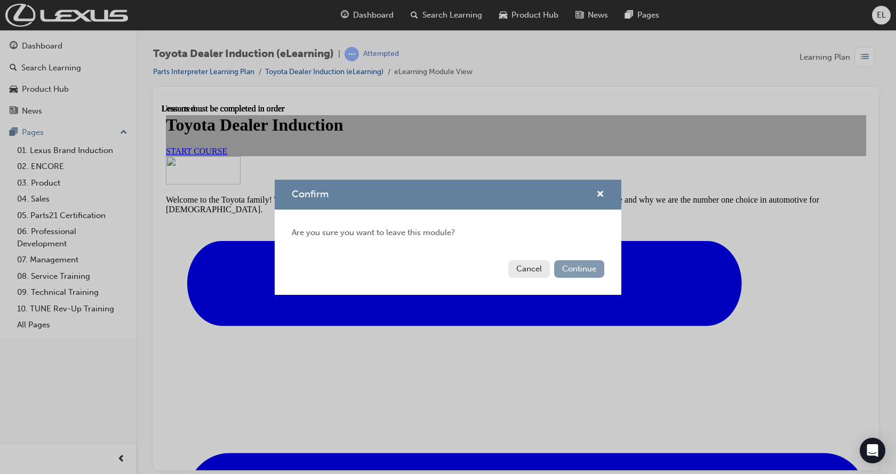
click at [560, 266] on button "Continue" at bounding box center [579, 269] width 50 height 18
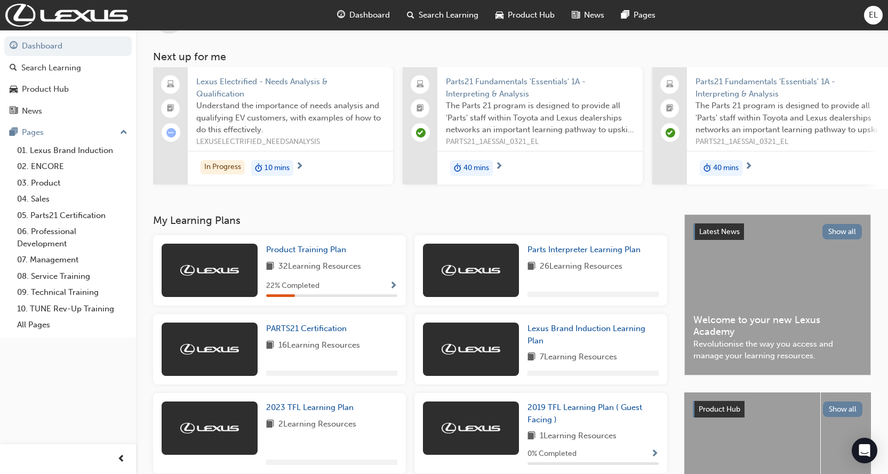
scroll to position [107, 0]
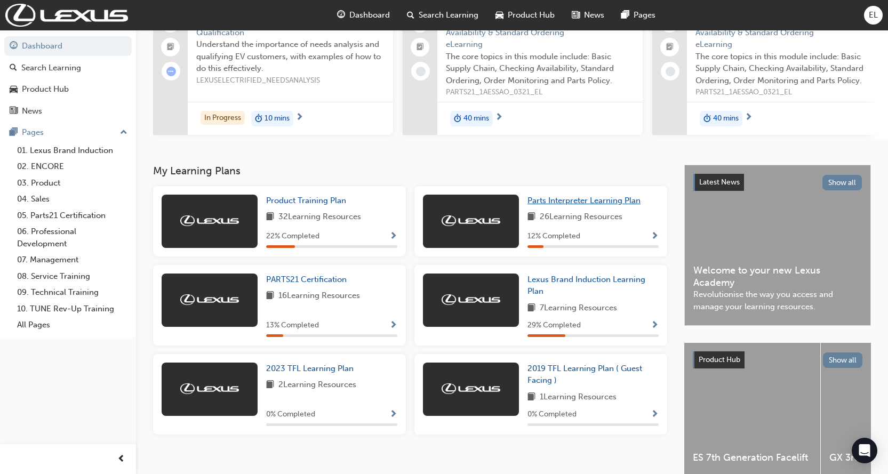
click at [549, 205] on span "Parts Interpreter Learning Plan" at bounding box center [583, 201] width 113 height 10
